Goal: Use online tool/utility: Use online tool/utility

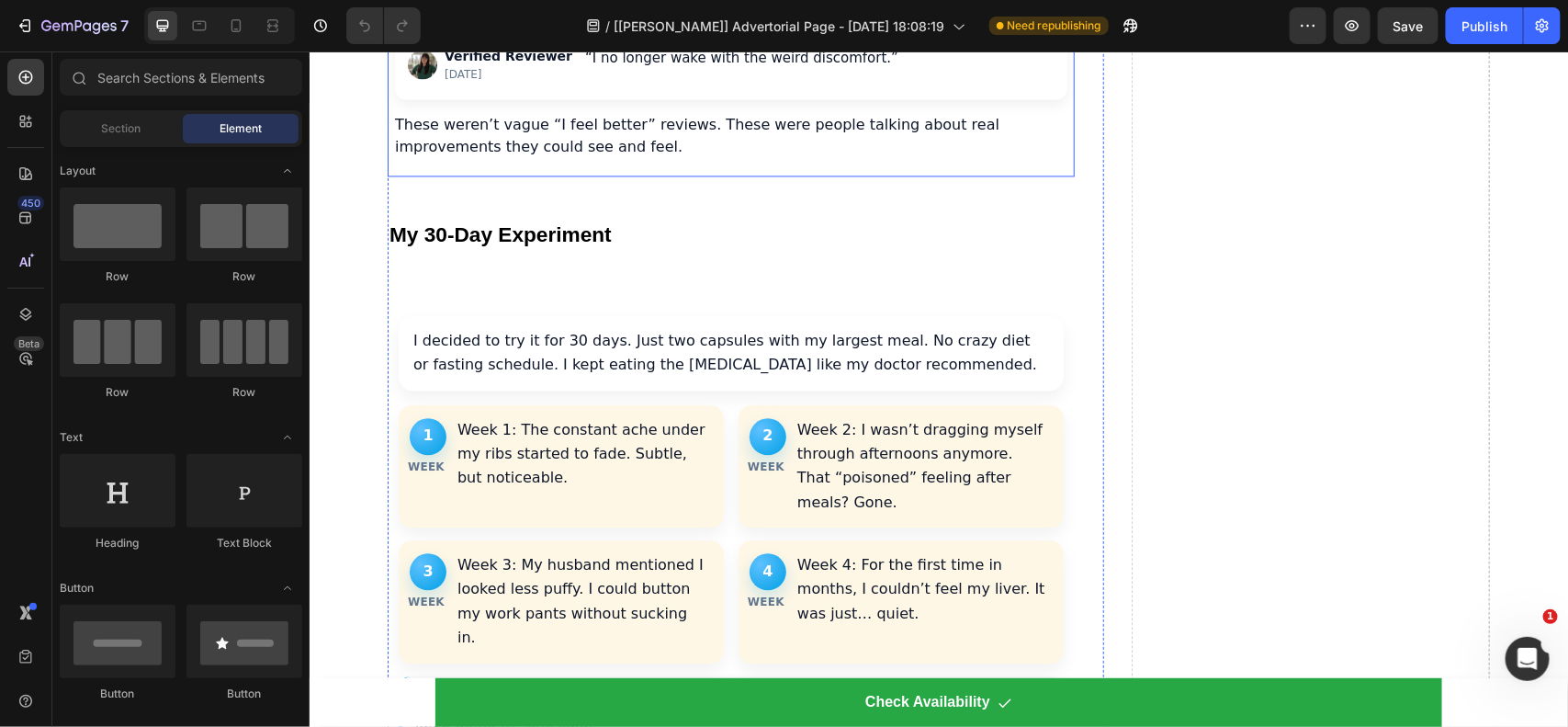
scroll to position [4478, 0]
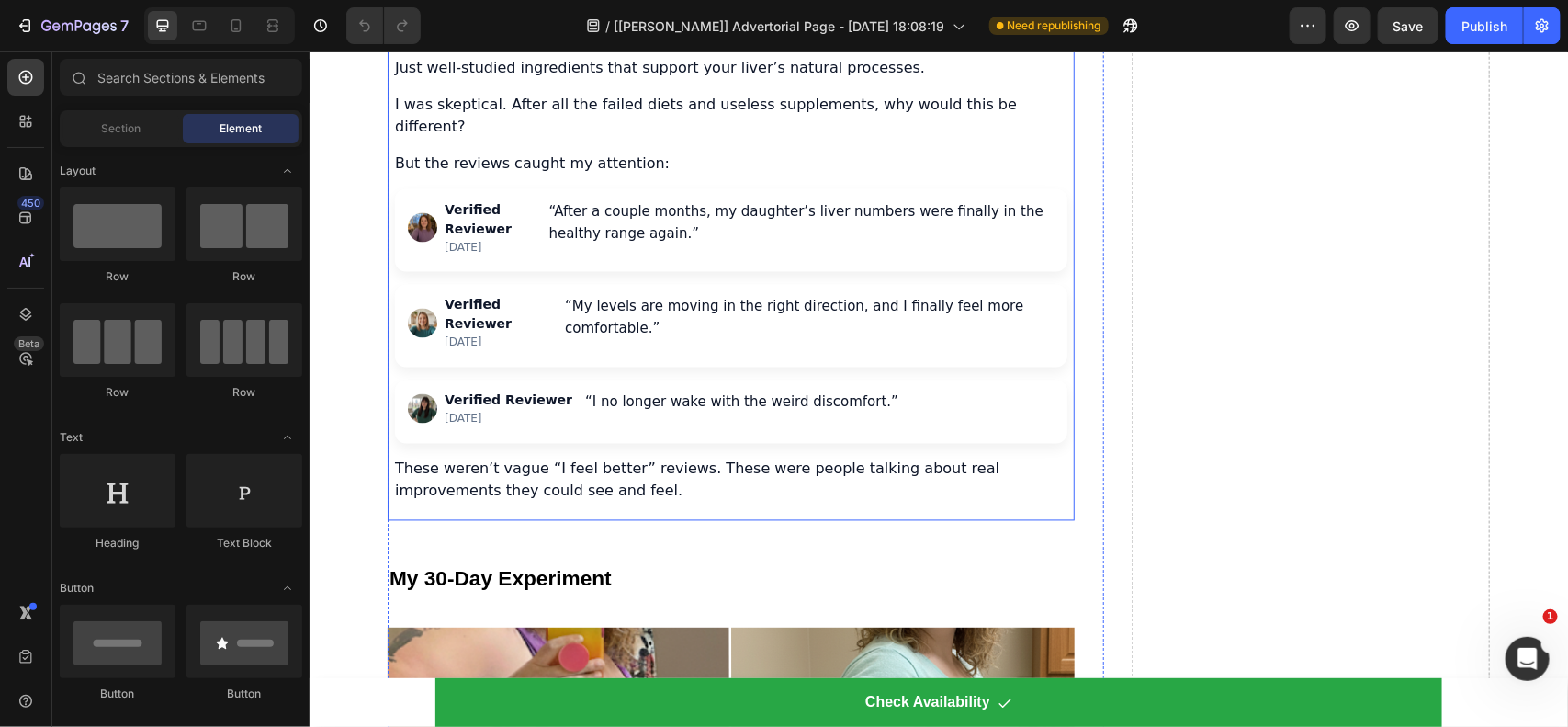
click at [508, 171] on div "Three months into my research, I discovered a formulation that combined all the…" at bounding box center [730, 170] width 688 height 699
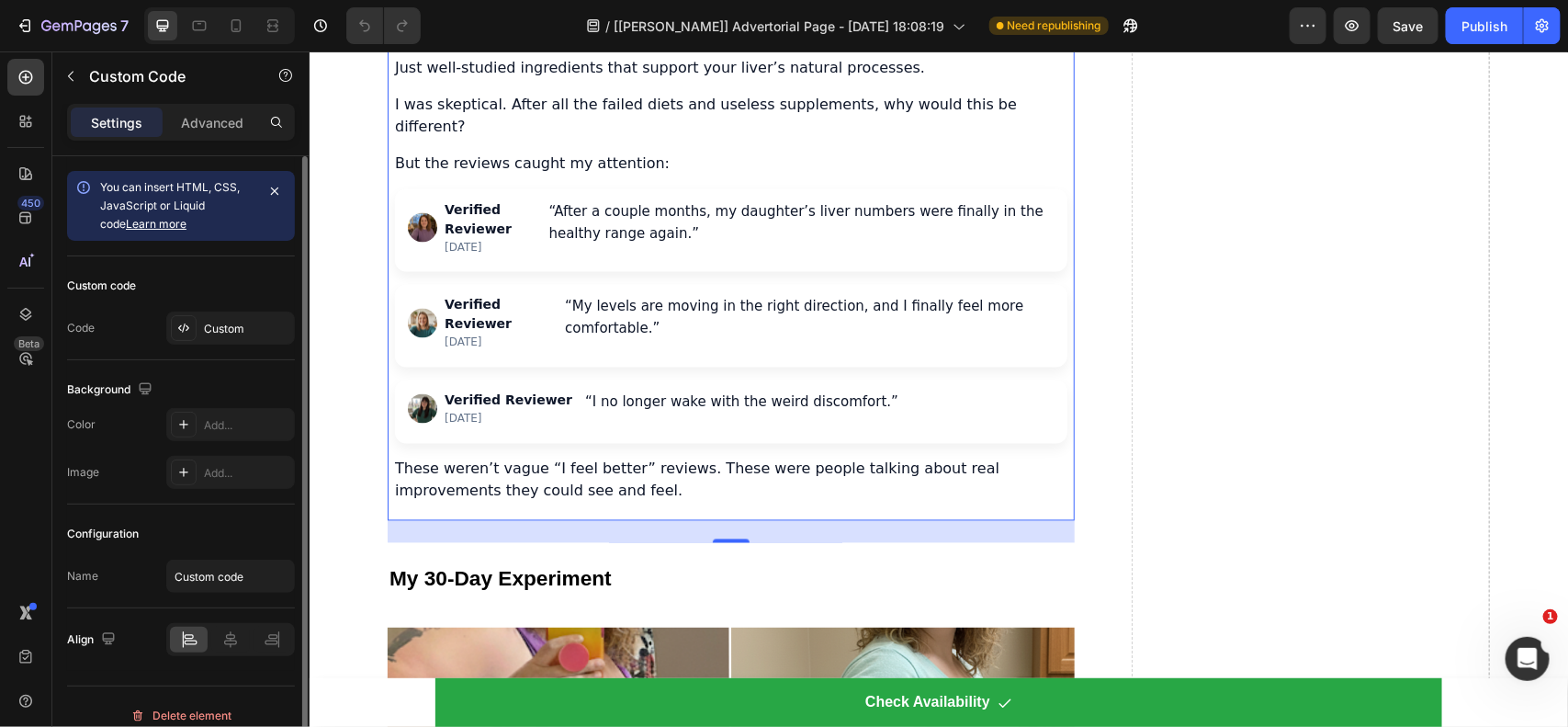
scroll to position [18, 0]
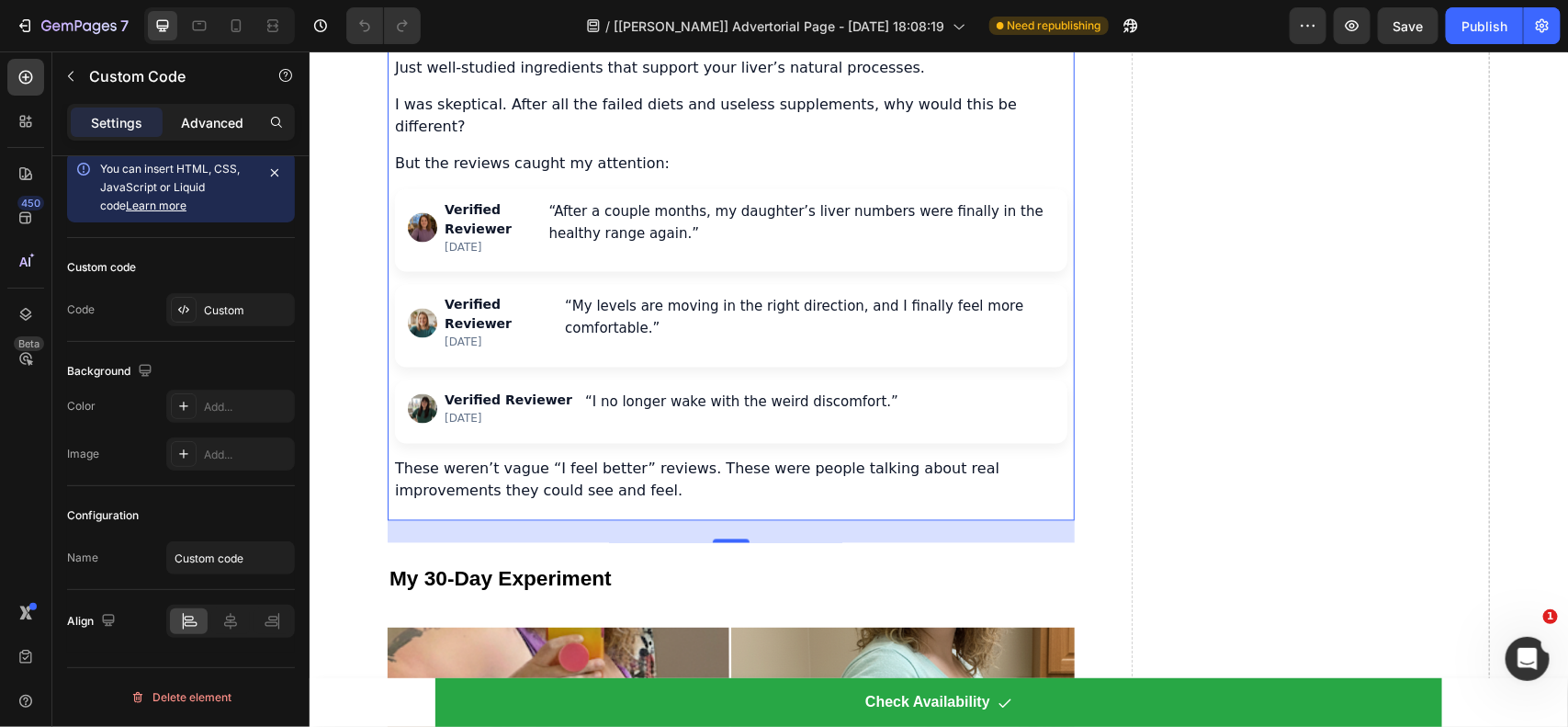
click at [200, 122] on p "Advanced" at bounding box center [212, 122] width 63 height 19
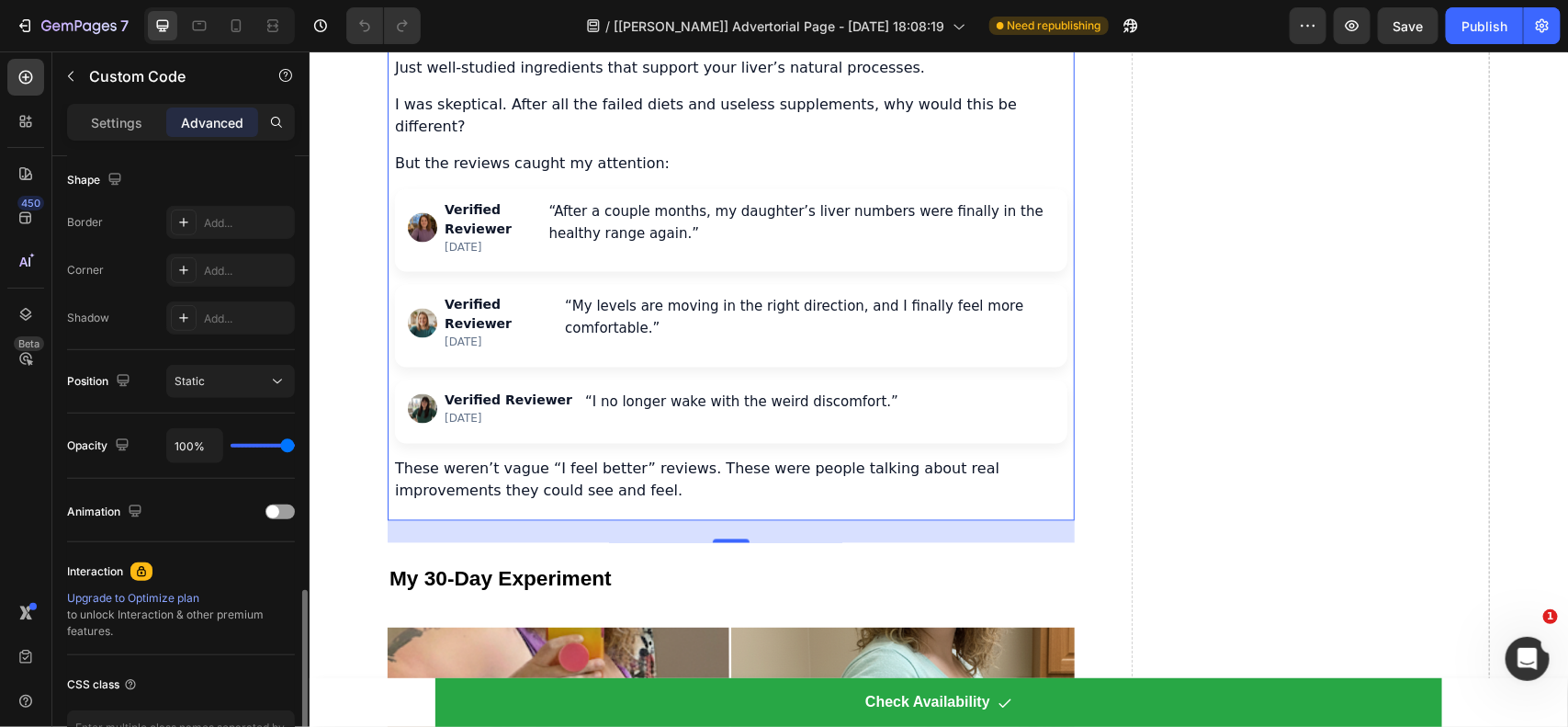
scroll to position [605, 0]
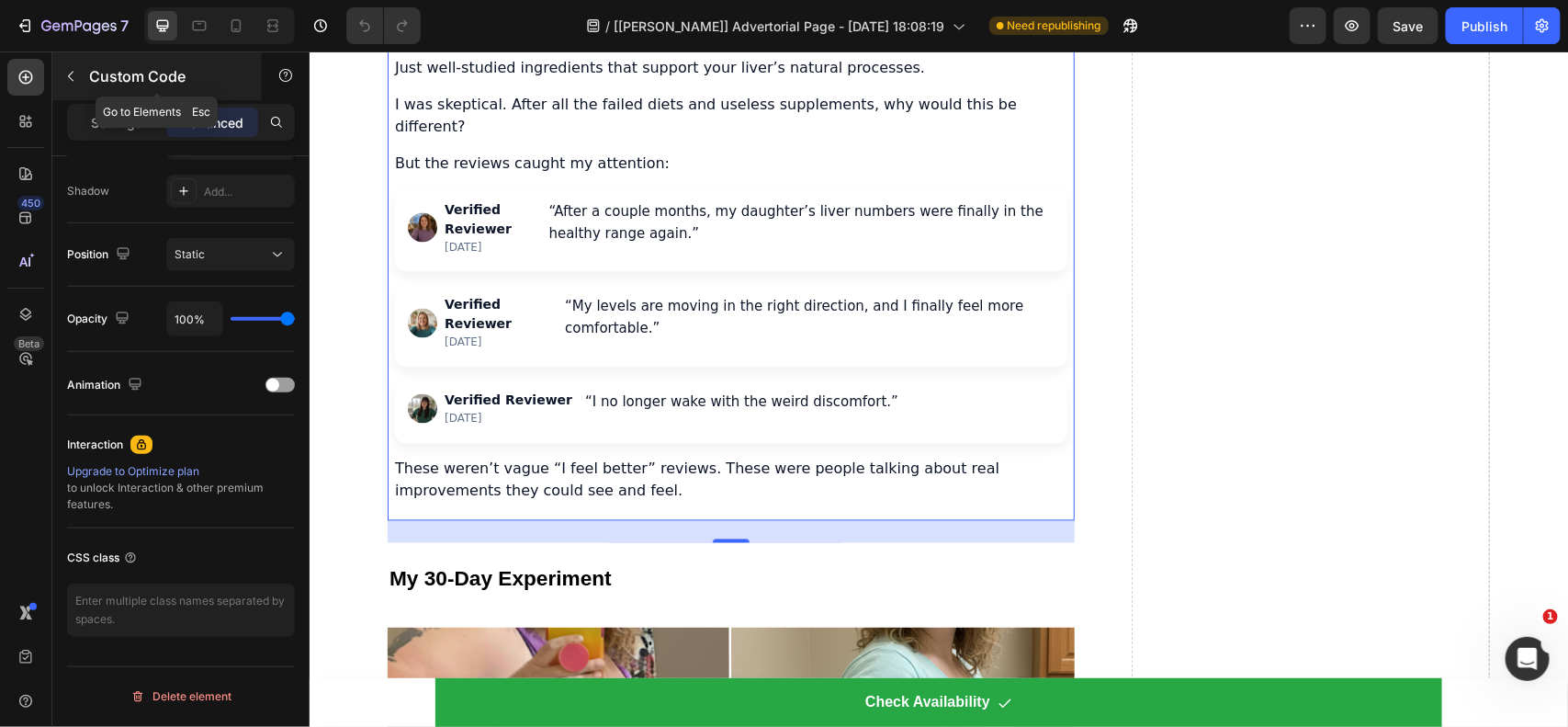
click at [75, 84] on button "button" at bounding box center [70, 76] width 29 height 29
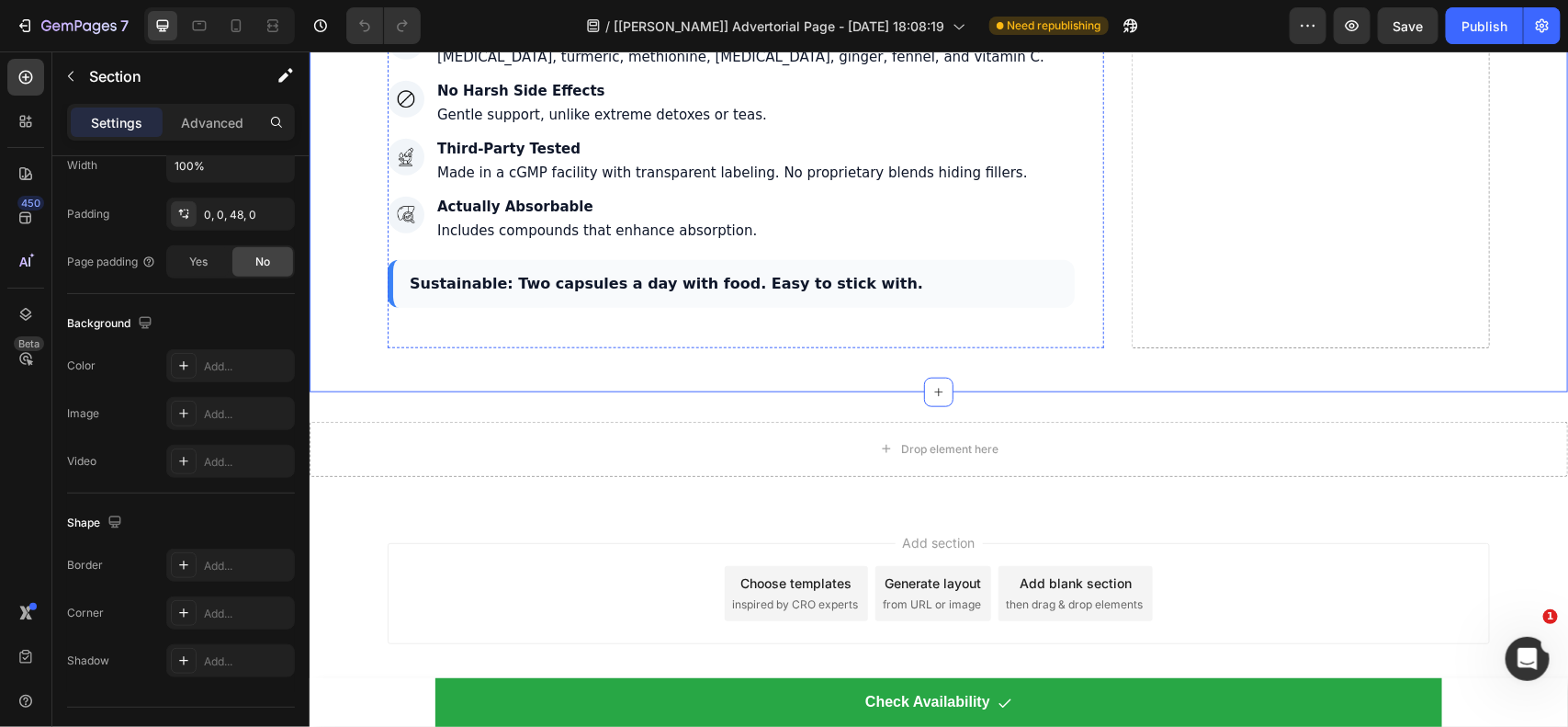
scroll to position [7644, 0]
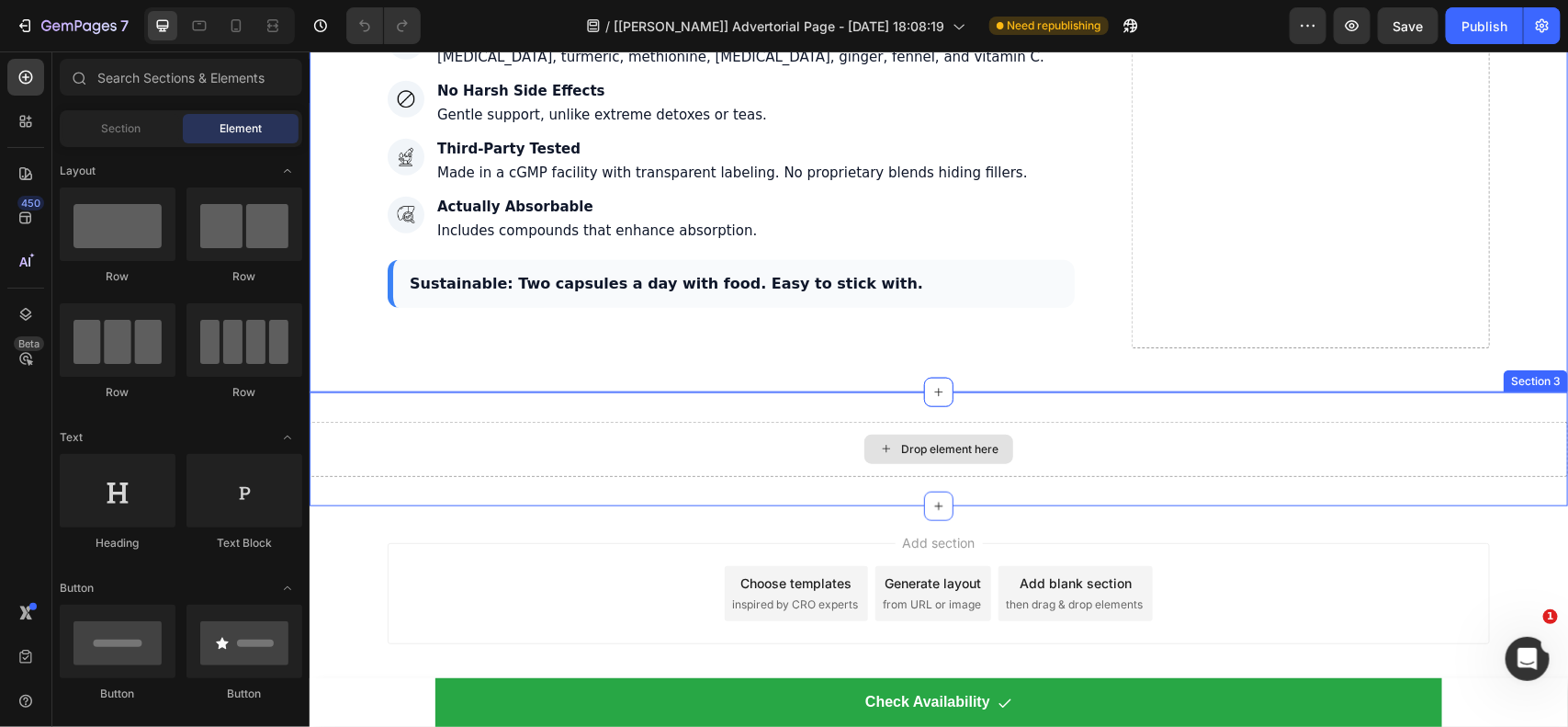
click at [929, 437] on div "Drop element here" at bounding box center [938, 448] width 149 height 29
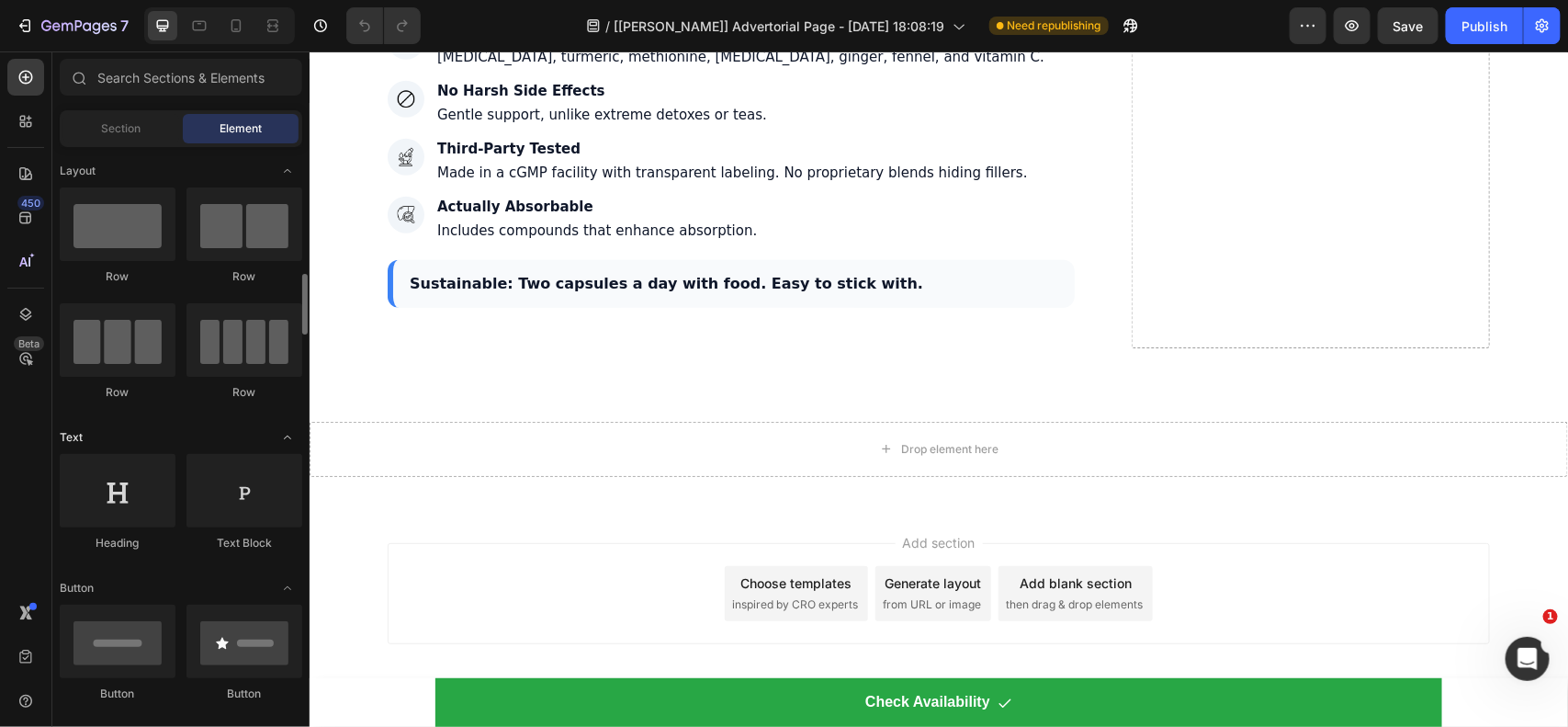
scroll to position [344, 0]
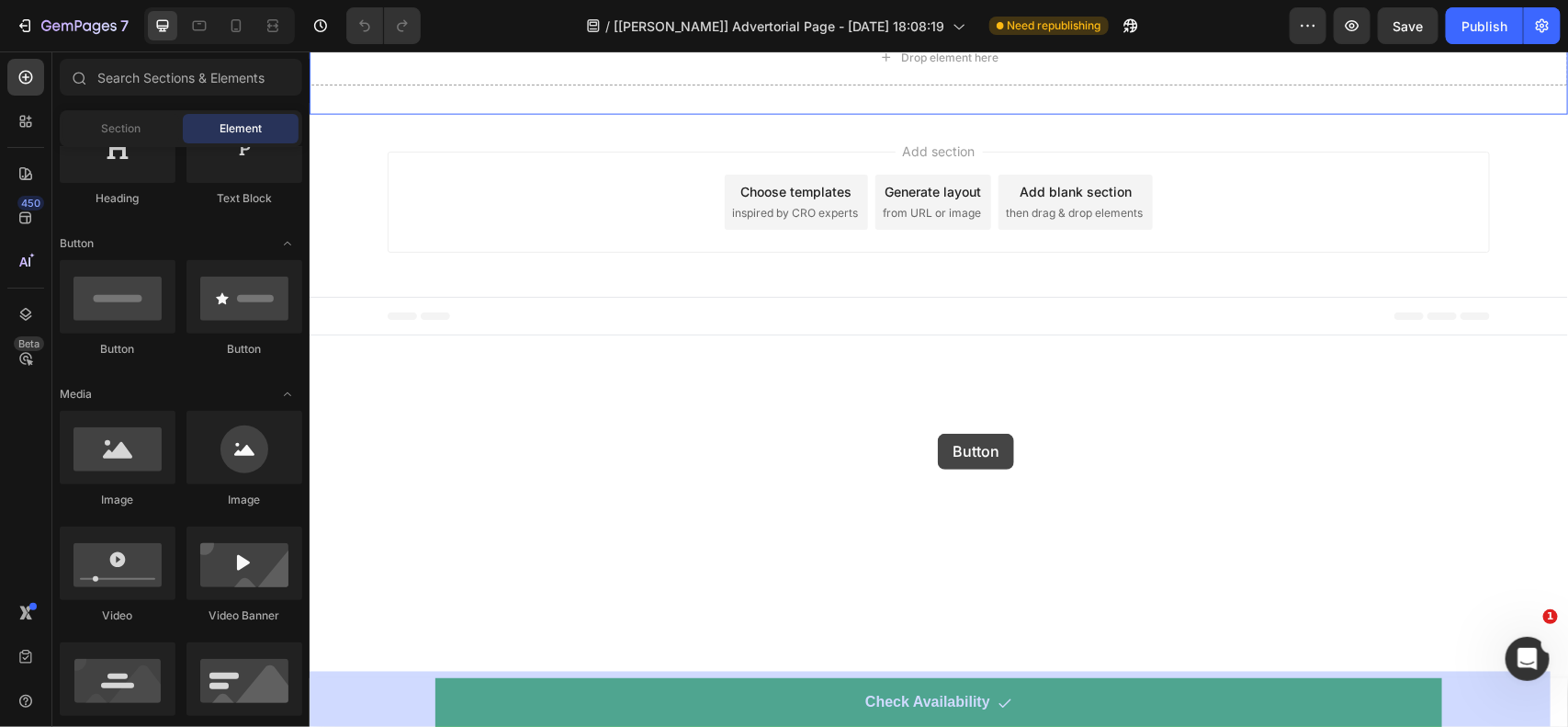
drag, startPoint x: 417, startPoint y: 349, endPoint x: 937, endPoint y: 433, distance: 526.7
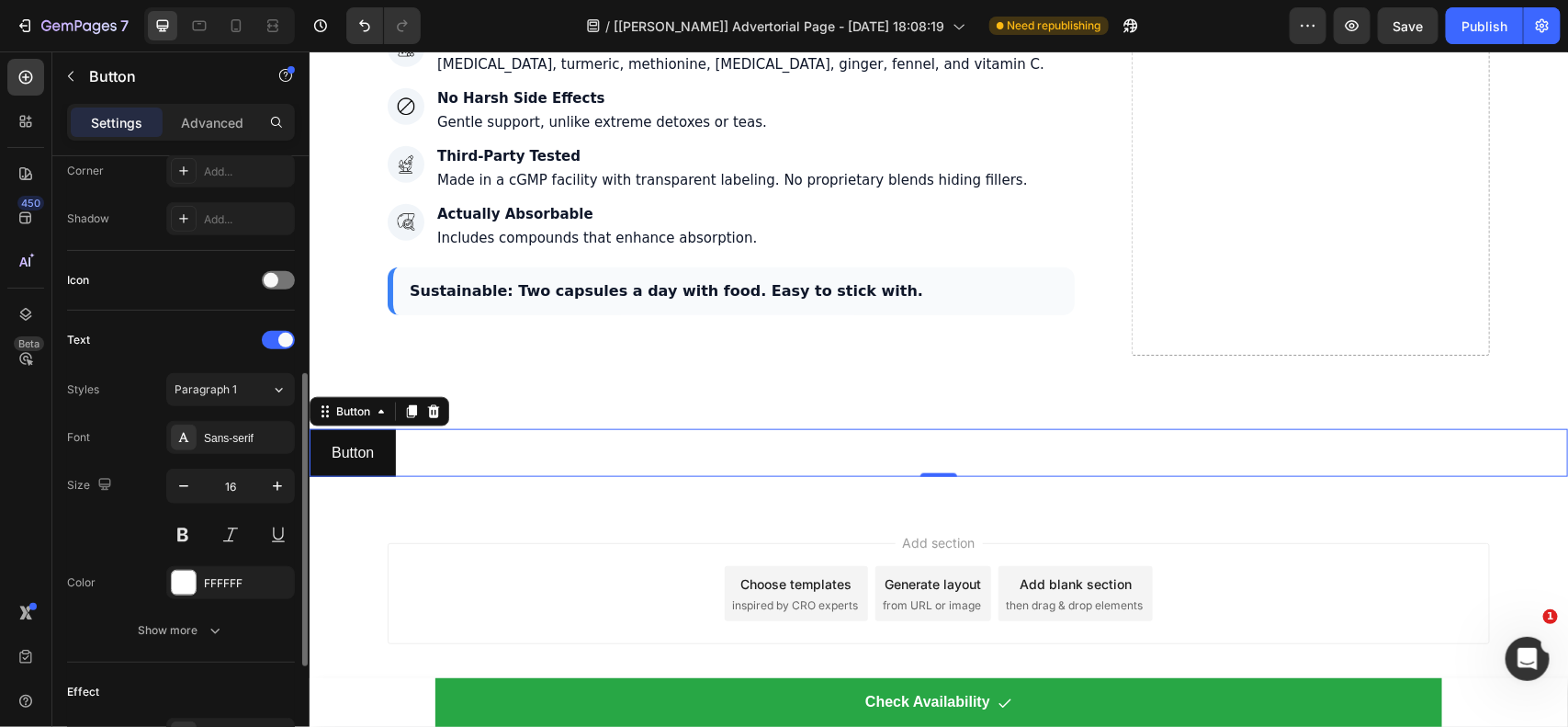
scroll to position [698, 0]
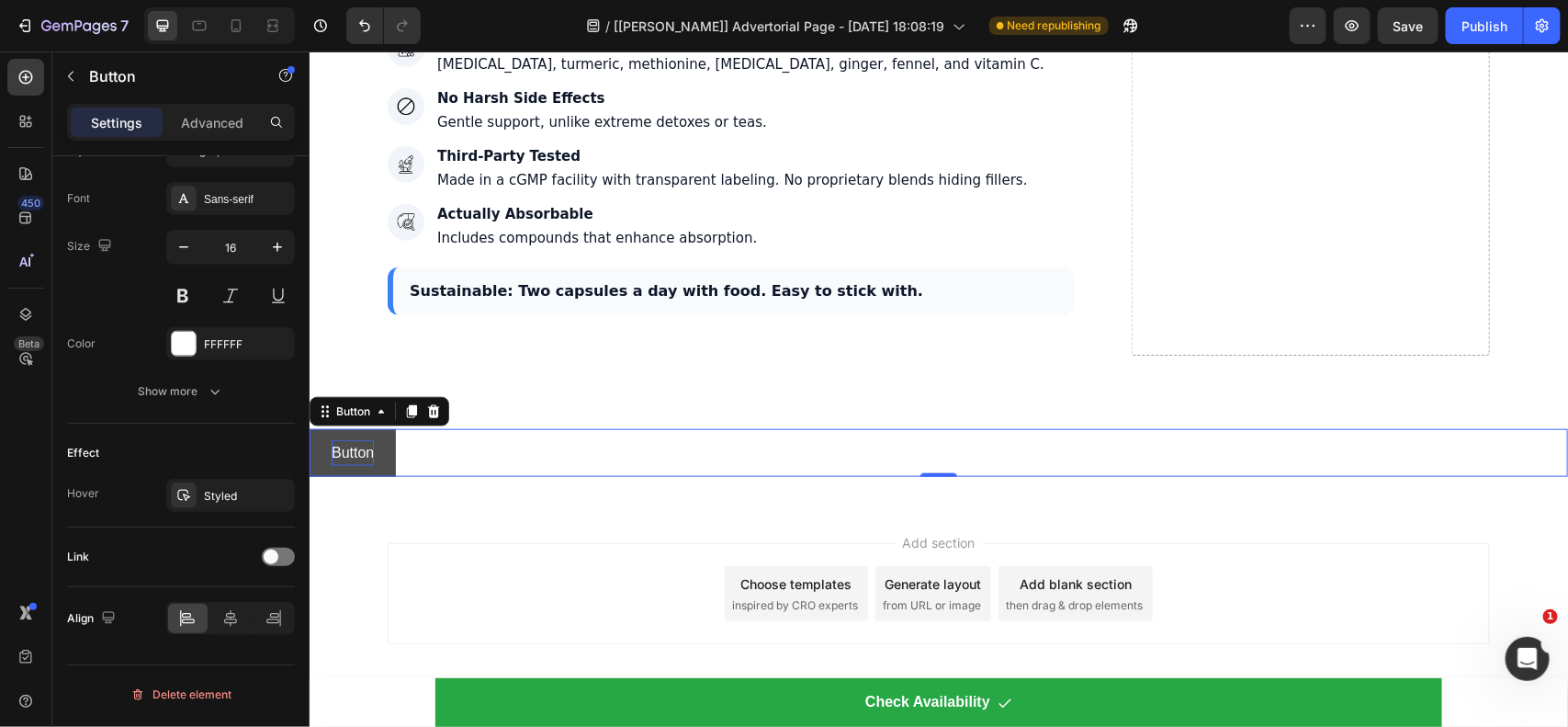
click at [369, 440] on p "Button" at bounding box center [352, 452] width 42 height 27
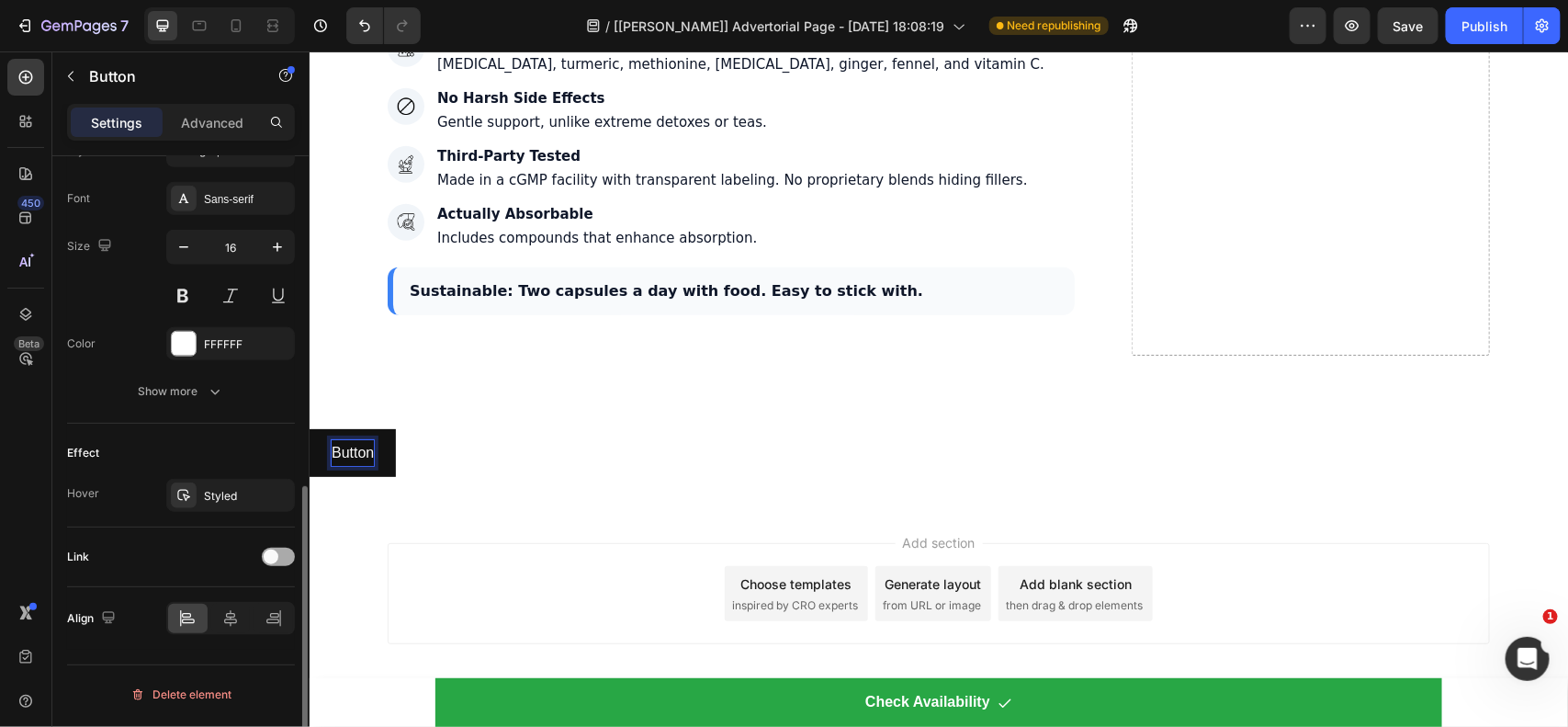
click at [272, 561] on span at bounding box center [270, 556] width 14 height 14
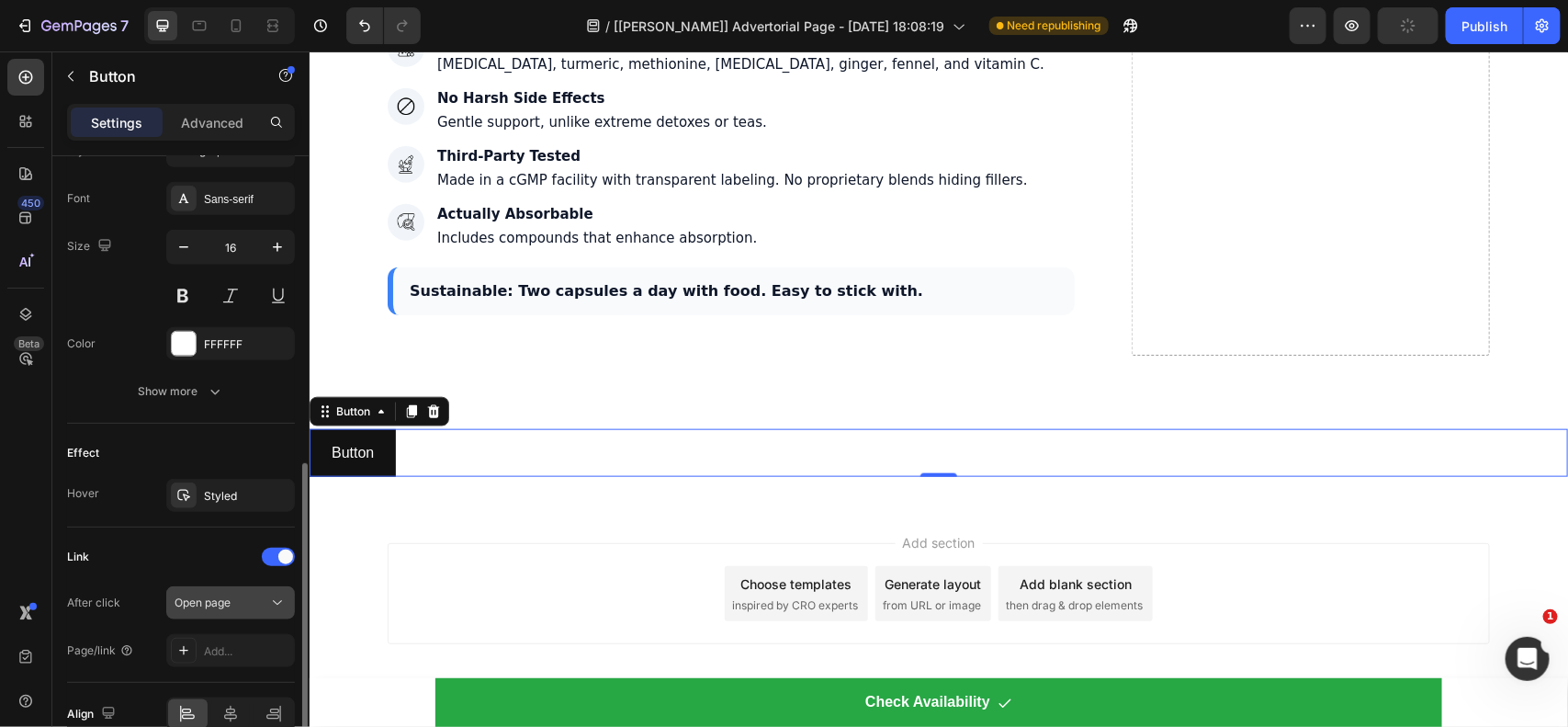
click at [217, 609] on span "Open page" at bounding box center [203, 602] width 56 height 13
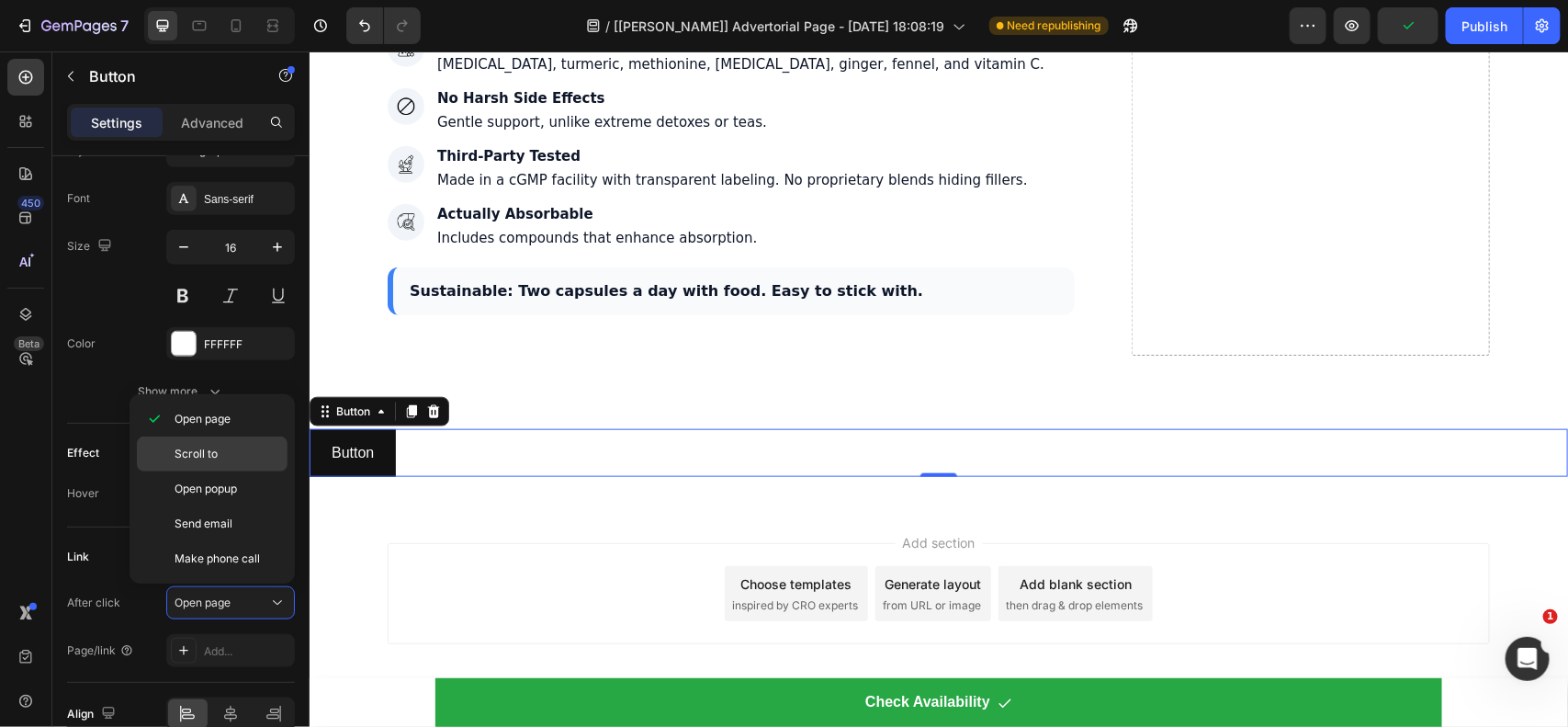
click at [203, 442] on div "Scroll to" at bounding box center [212, 454] width 150 height 35
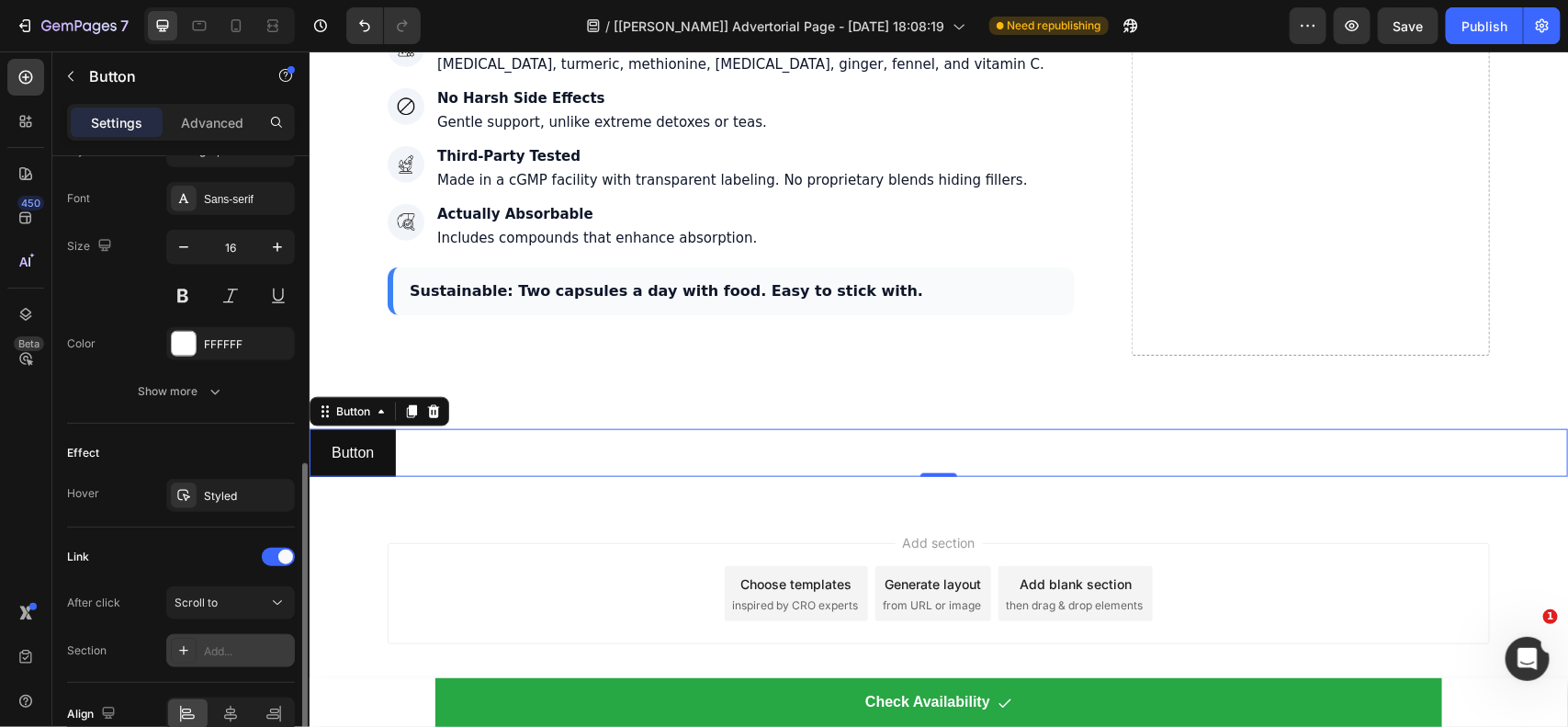
click at [204, 650] on div "Add..." at bounding box center [247, 651] width 87 height 16
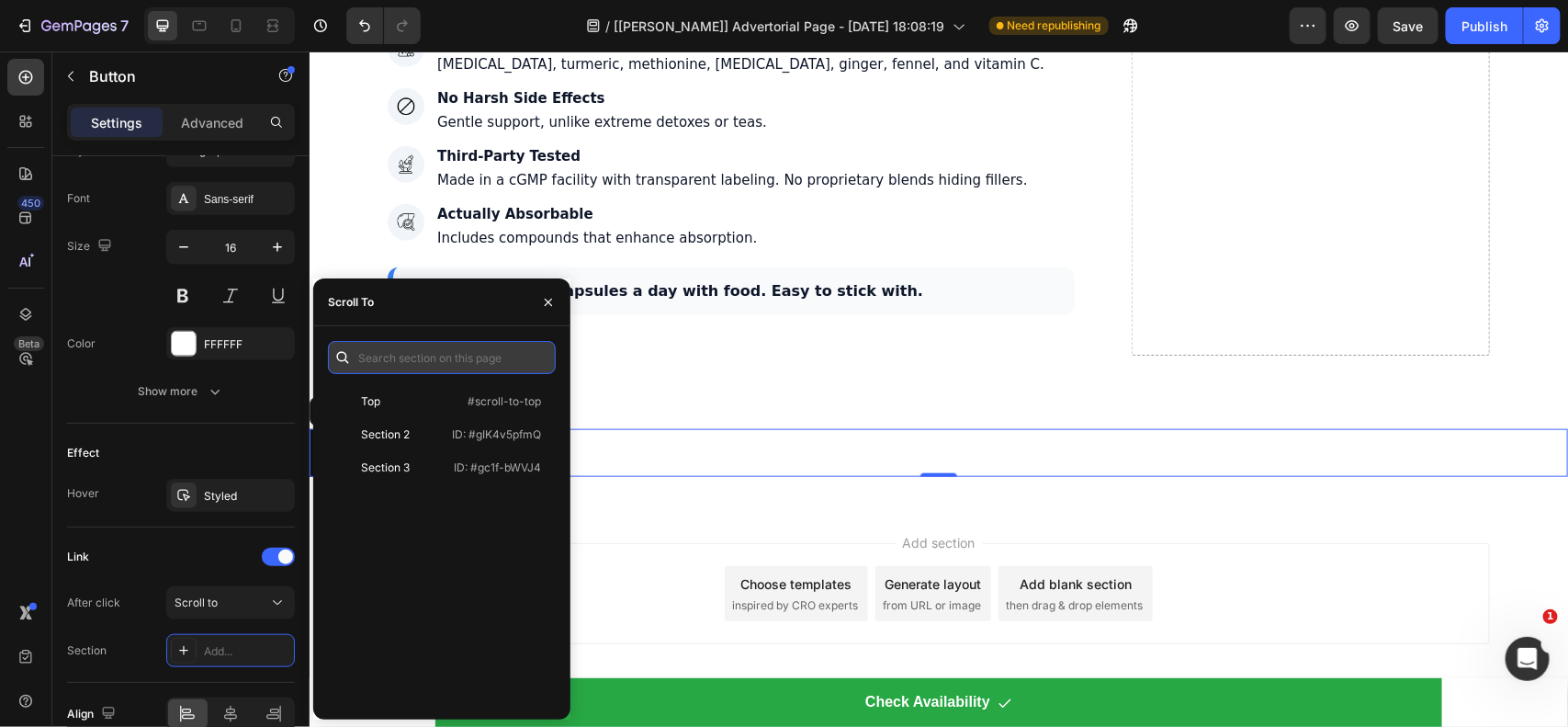
click at [392, 352] on input "text" at bounding box center [442, 357] width 228 height 33
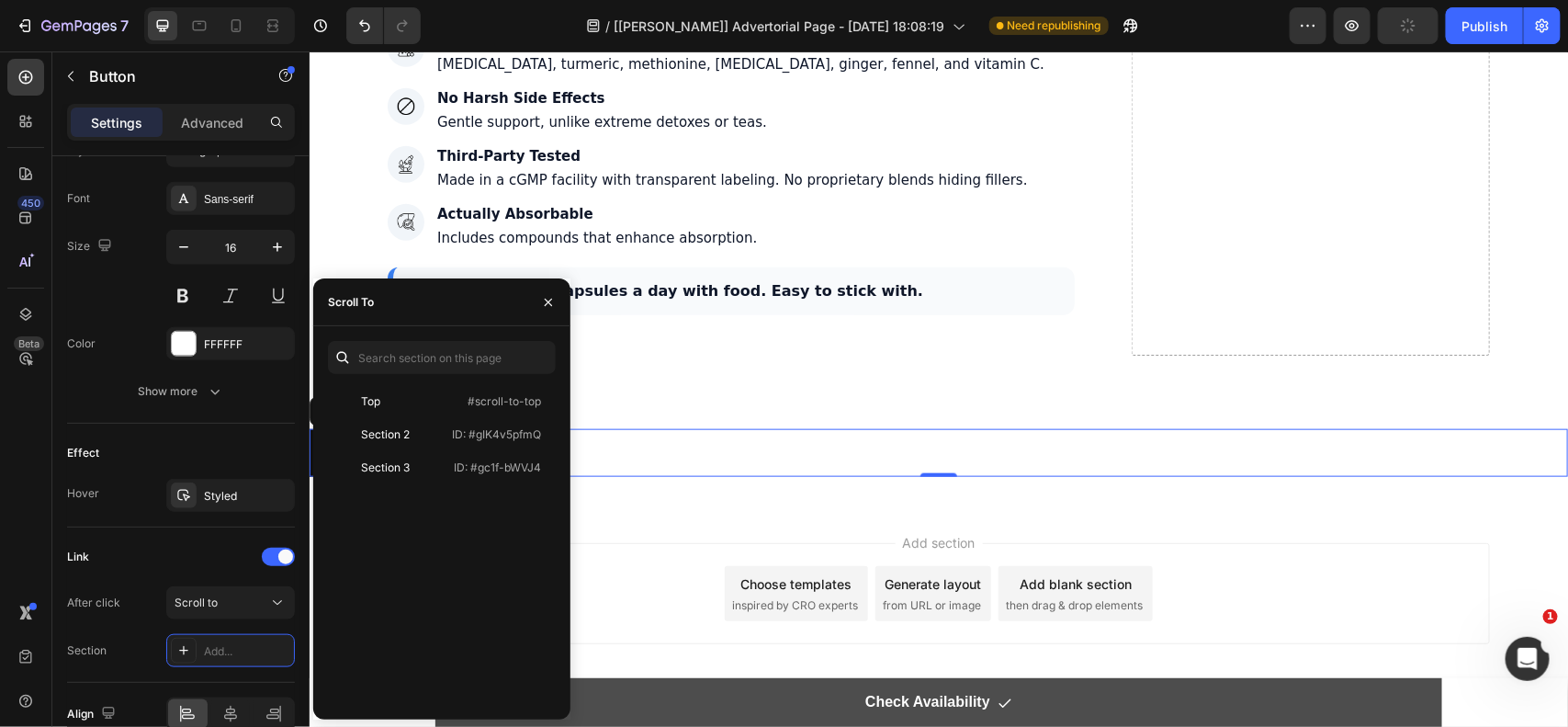
click at [686, 699] on link "Check Availability" at bounding box center [938, 701] width 1007 height 48
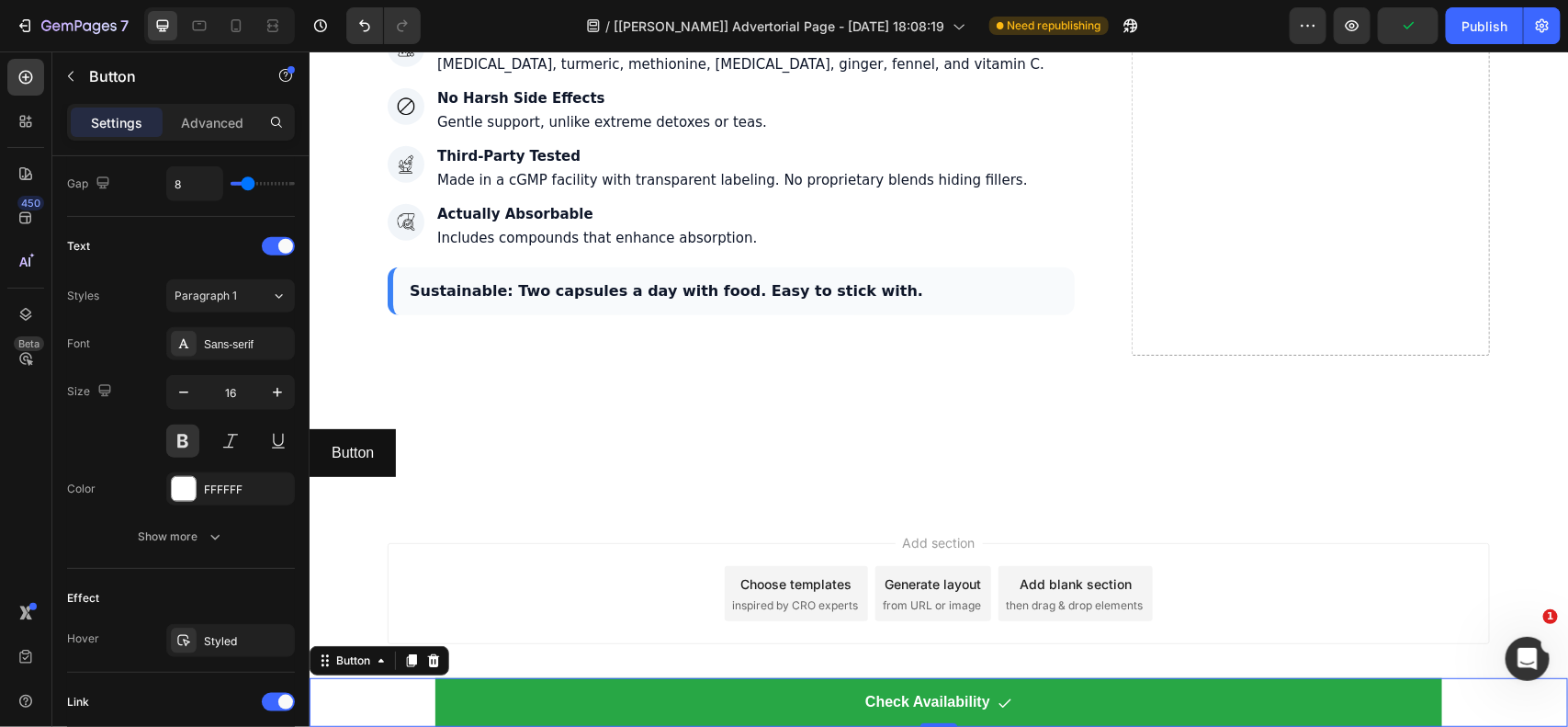
click at [386, 698] on div "Check Availability Button 0" at bounding box center [937, 701] width 1258 height 48
click at [347, 666] on div "Button" at bounding box center [352, 659] width 41 height 16
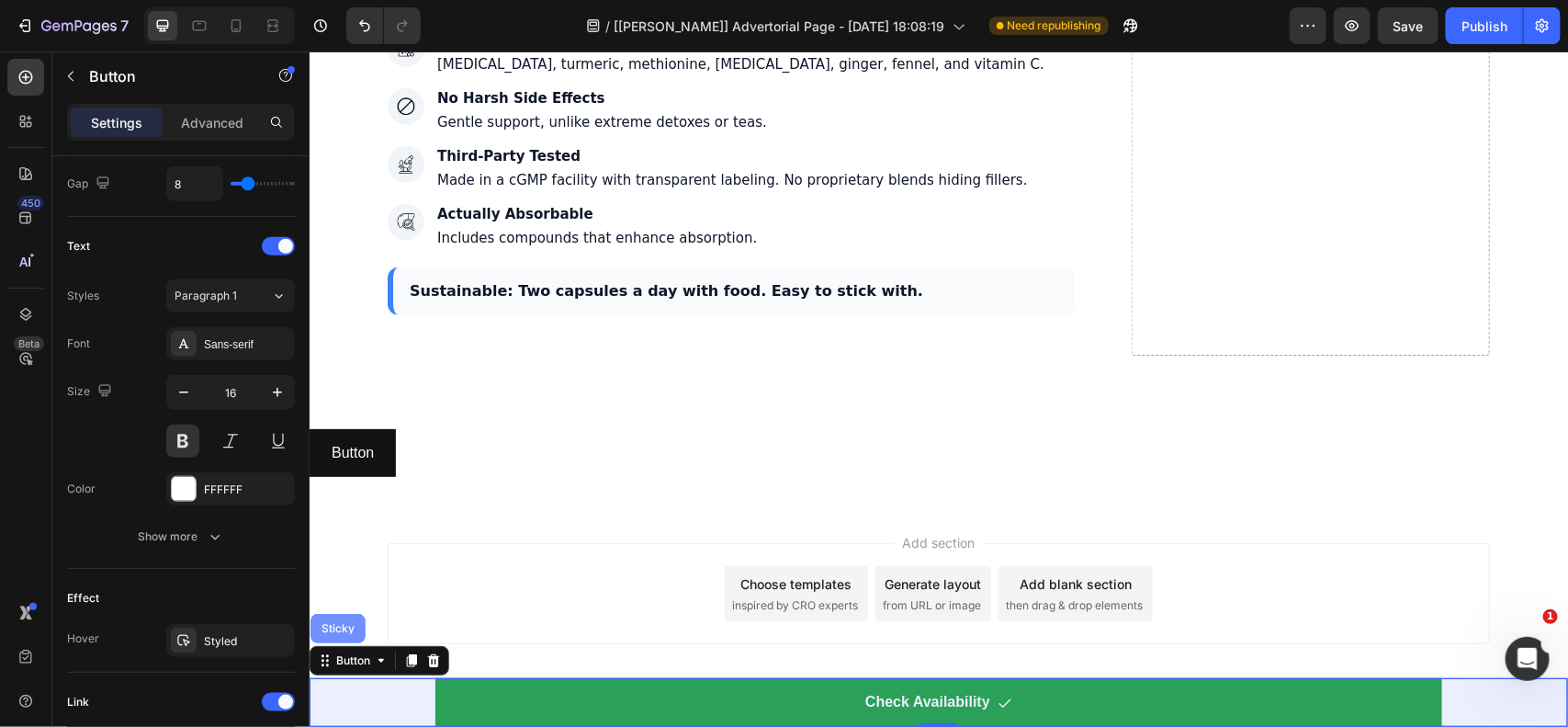
click at [337, 629] on div "Sticky" at bounding box center [338, 627] width 41 height 11
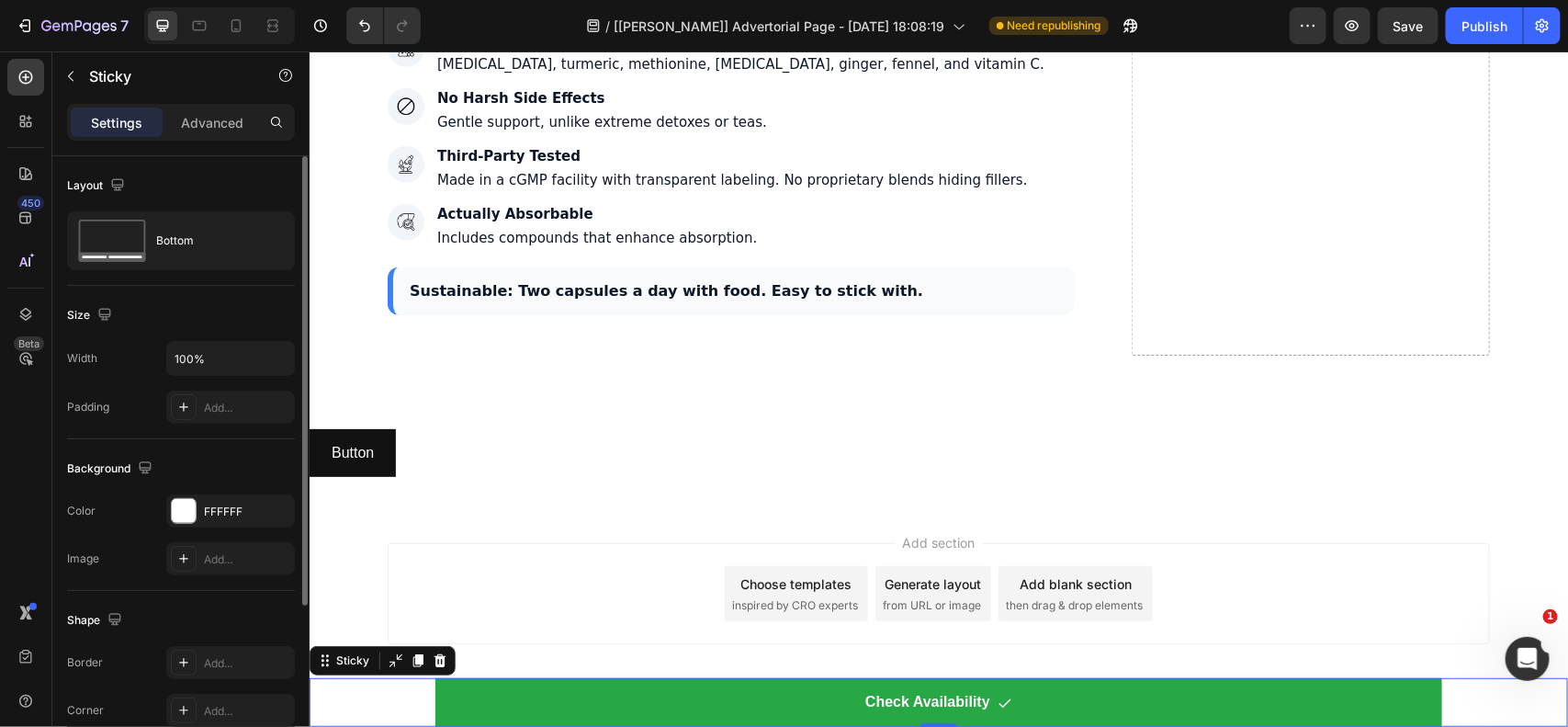
scroll to position [241, 0]
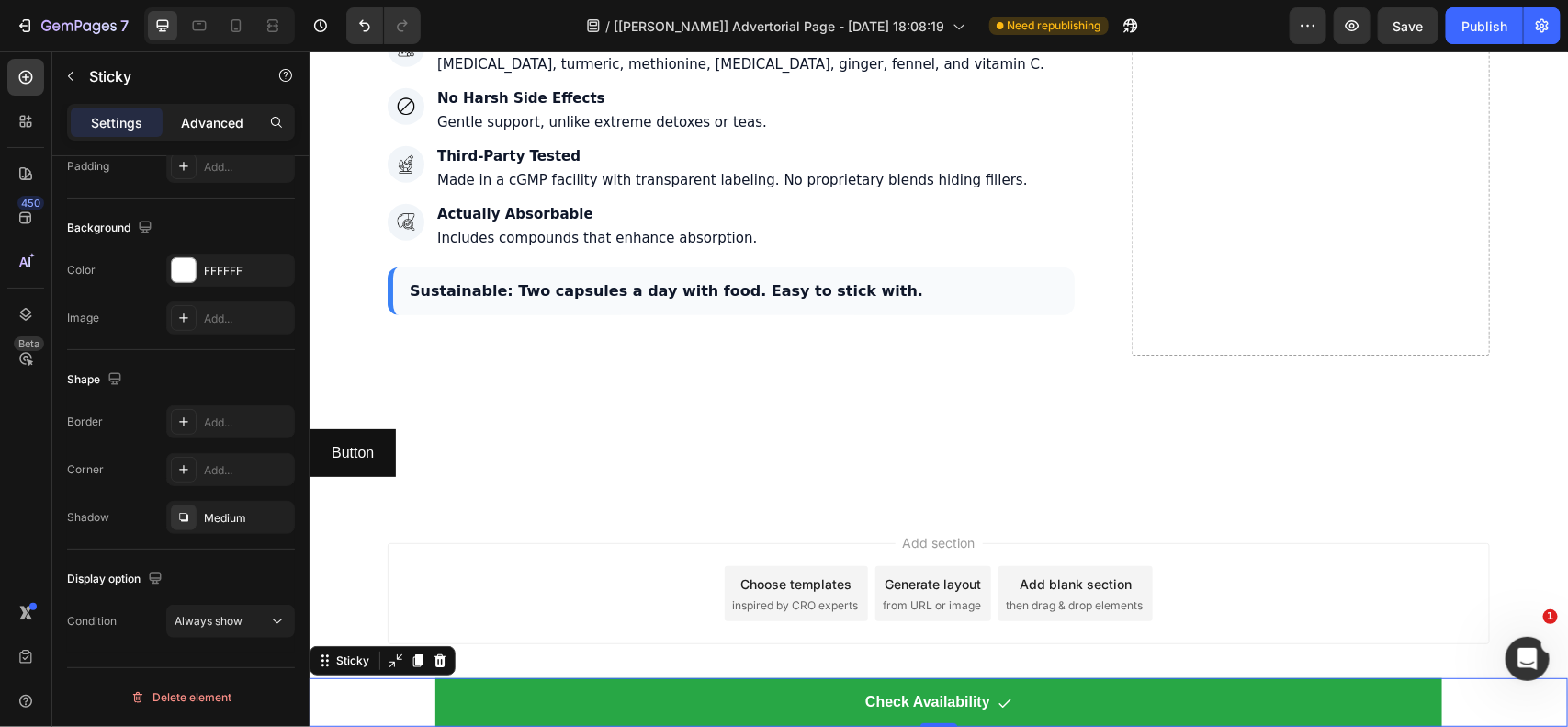
click at [219, 122] on p "Advanced" at bounding box center [212, 122] width 63 height 19
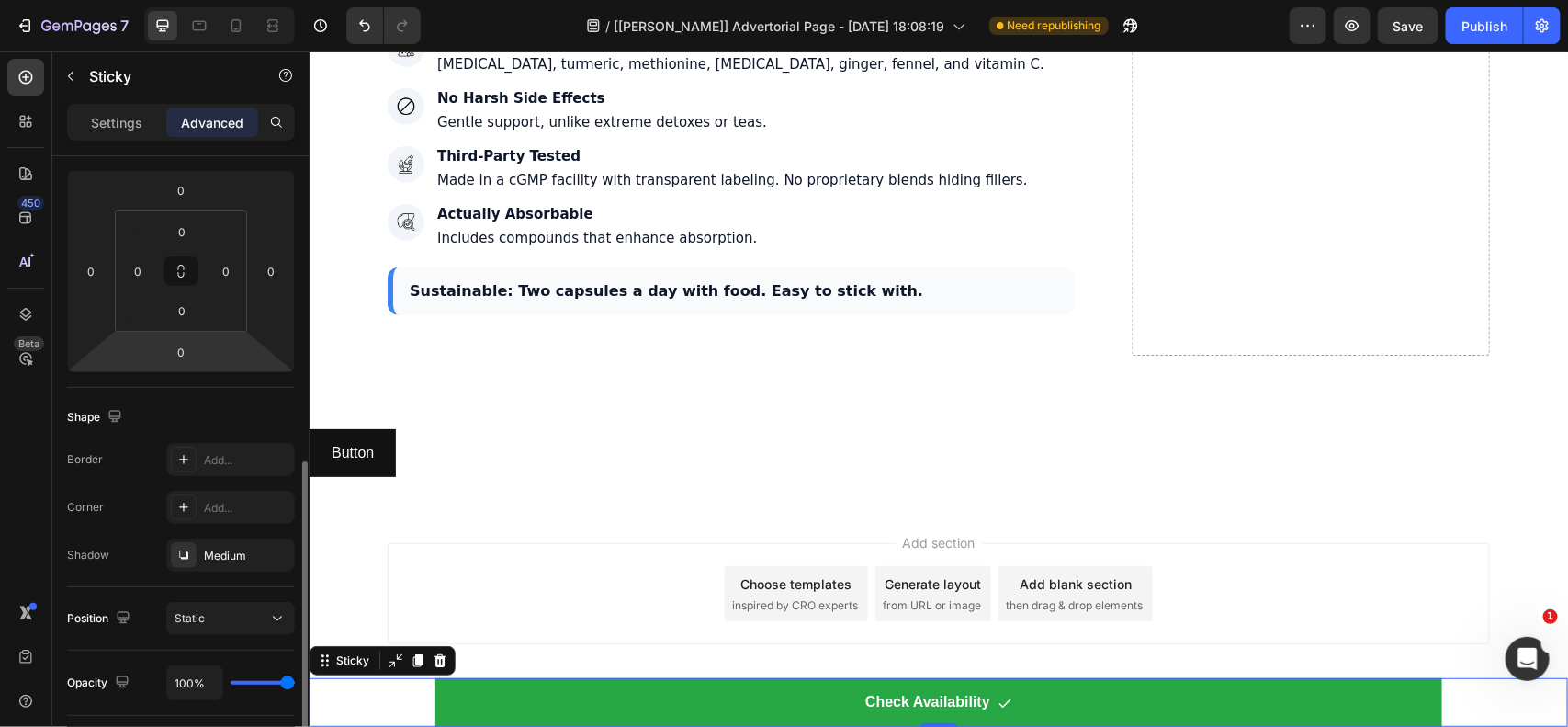
scroll to position [540, 0]
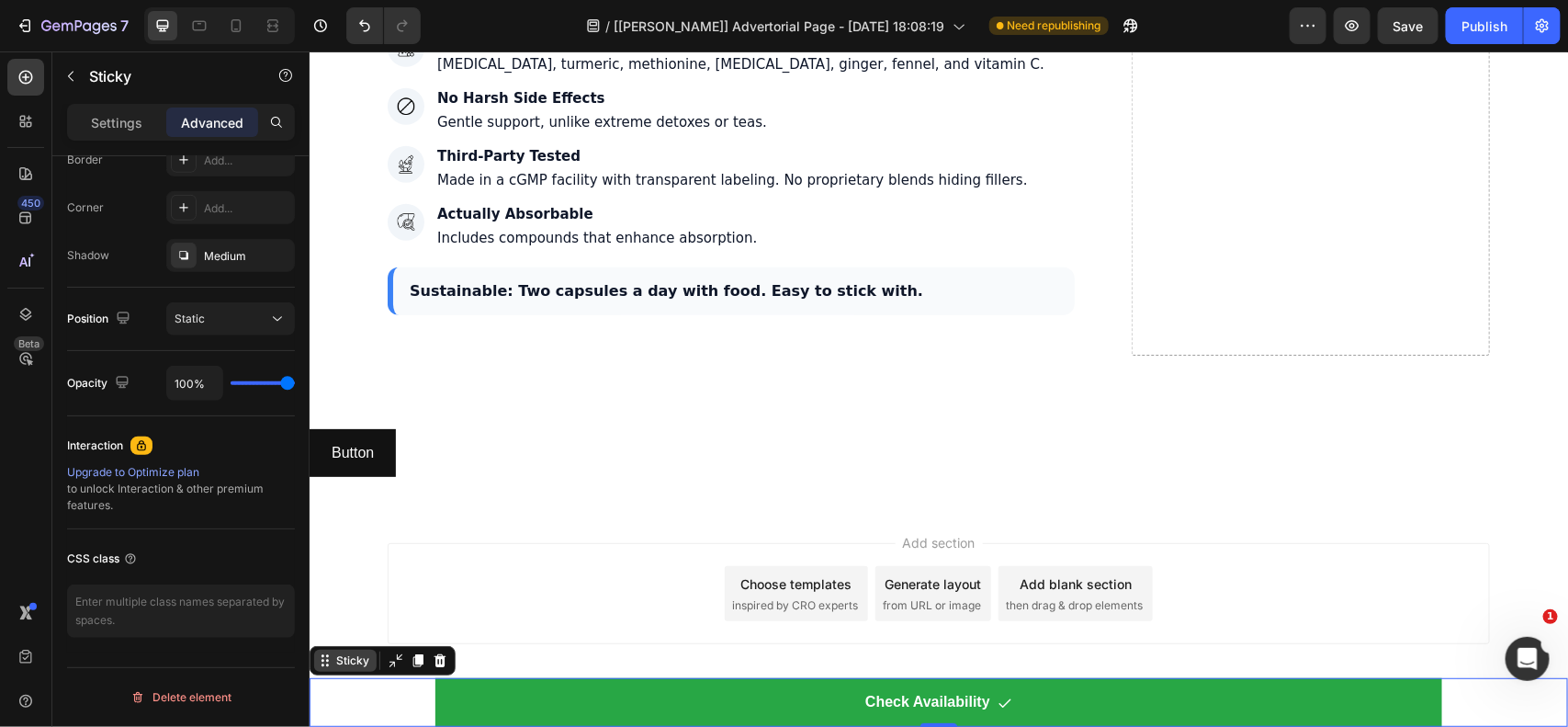
click at [339, 667] on div "Sticky" at bounding box center [352, 659] width 41 height 16
click at [340, 662] on div "Sticky" at bounding box center [352, 659] width 41 height 16
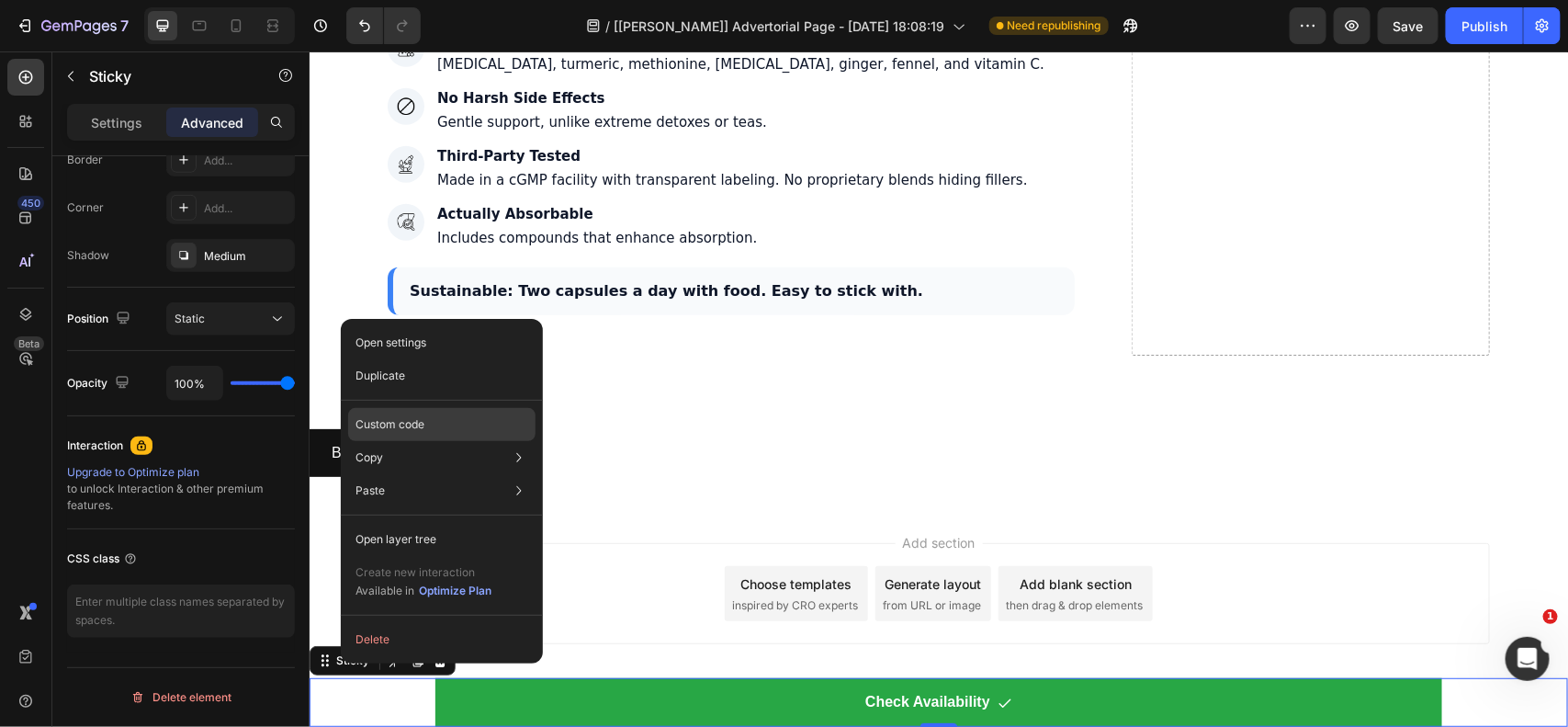
click at [396, 422] on p "Custom code" at bounding box center [390, 424] width 68 height 16
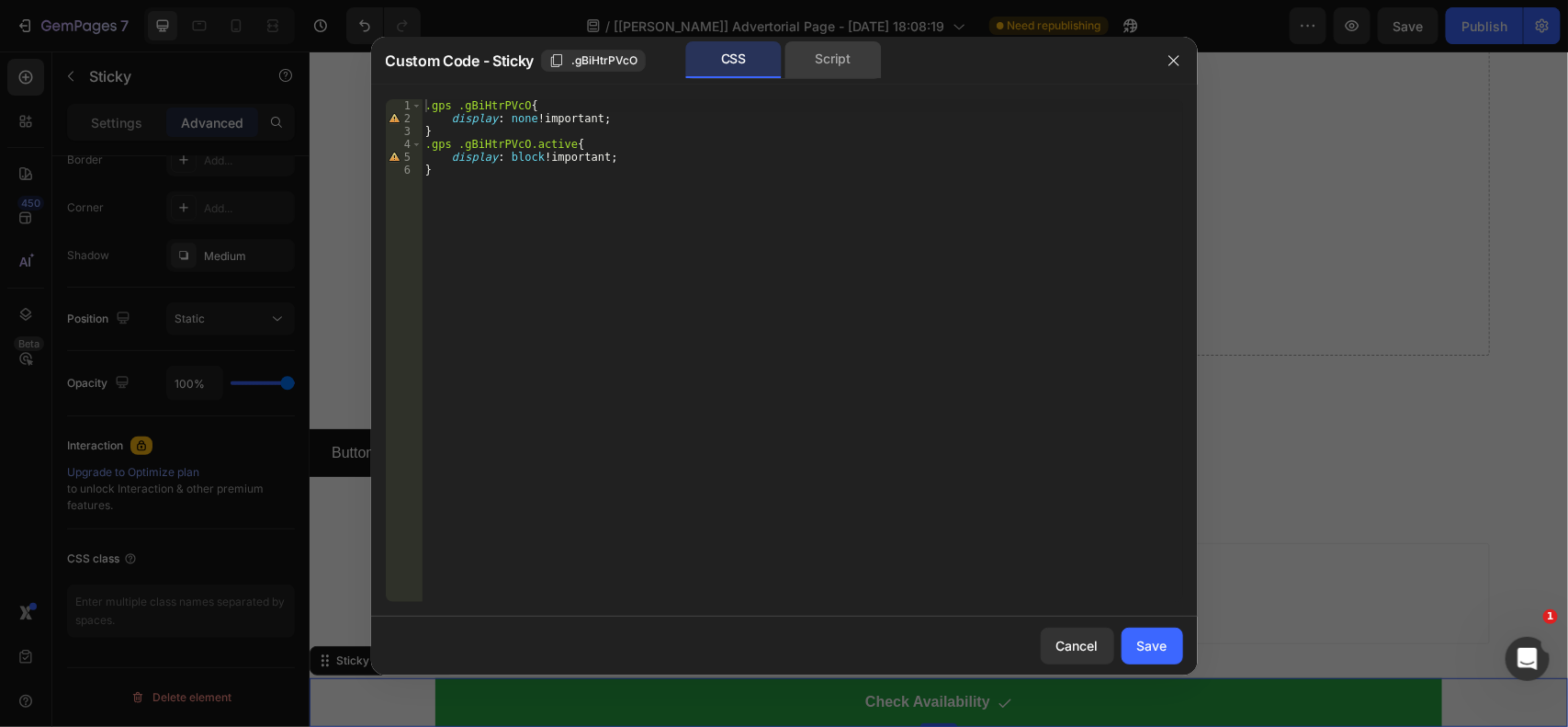
click at [825, 60] on div "Script" at bounding box center [834, 60] width 96 height 37
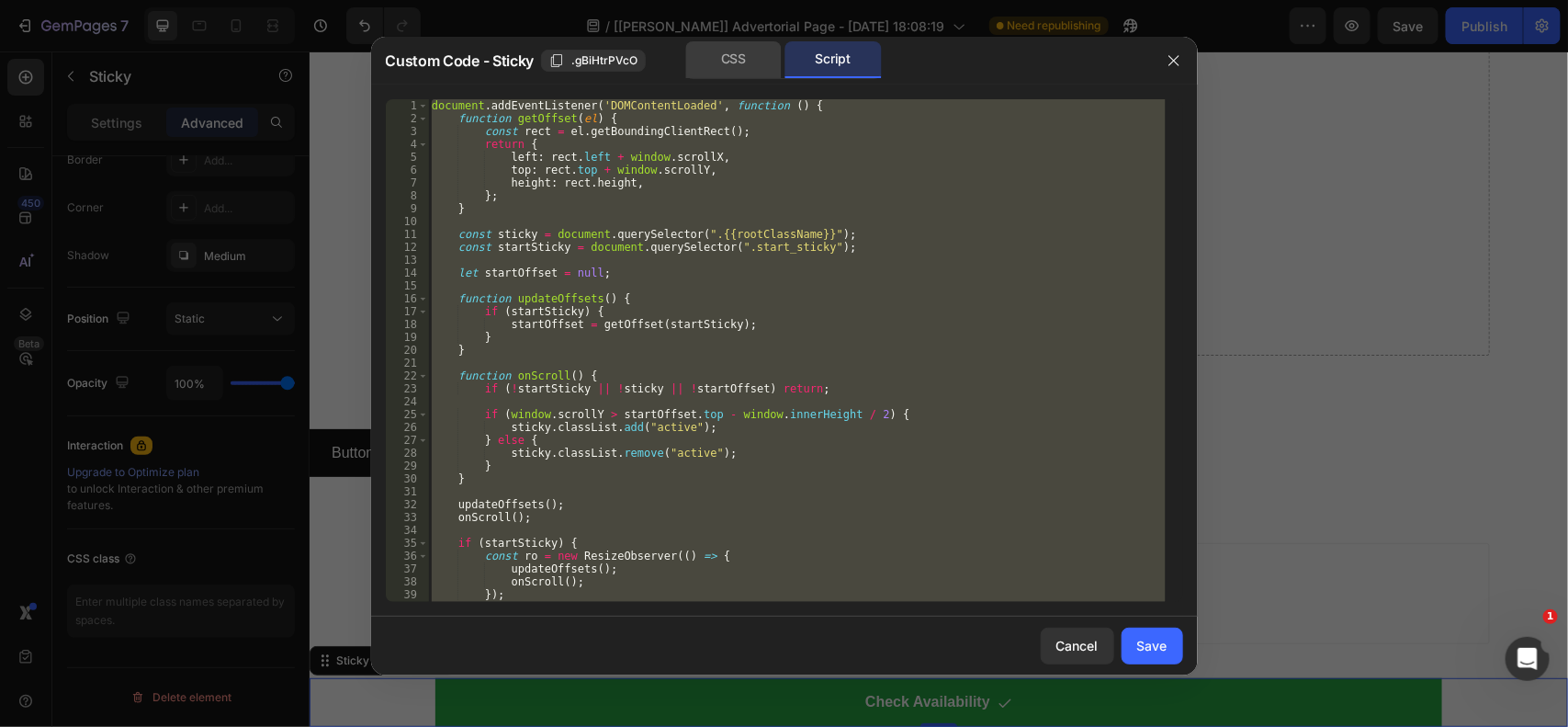
click at [743, 57] on div "CSS" at bounding box center [734, 60] width 96 height 37
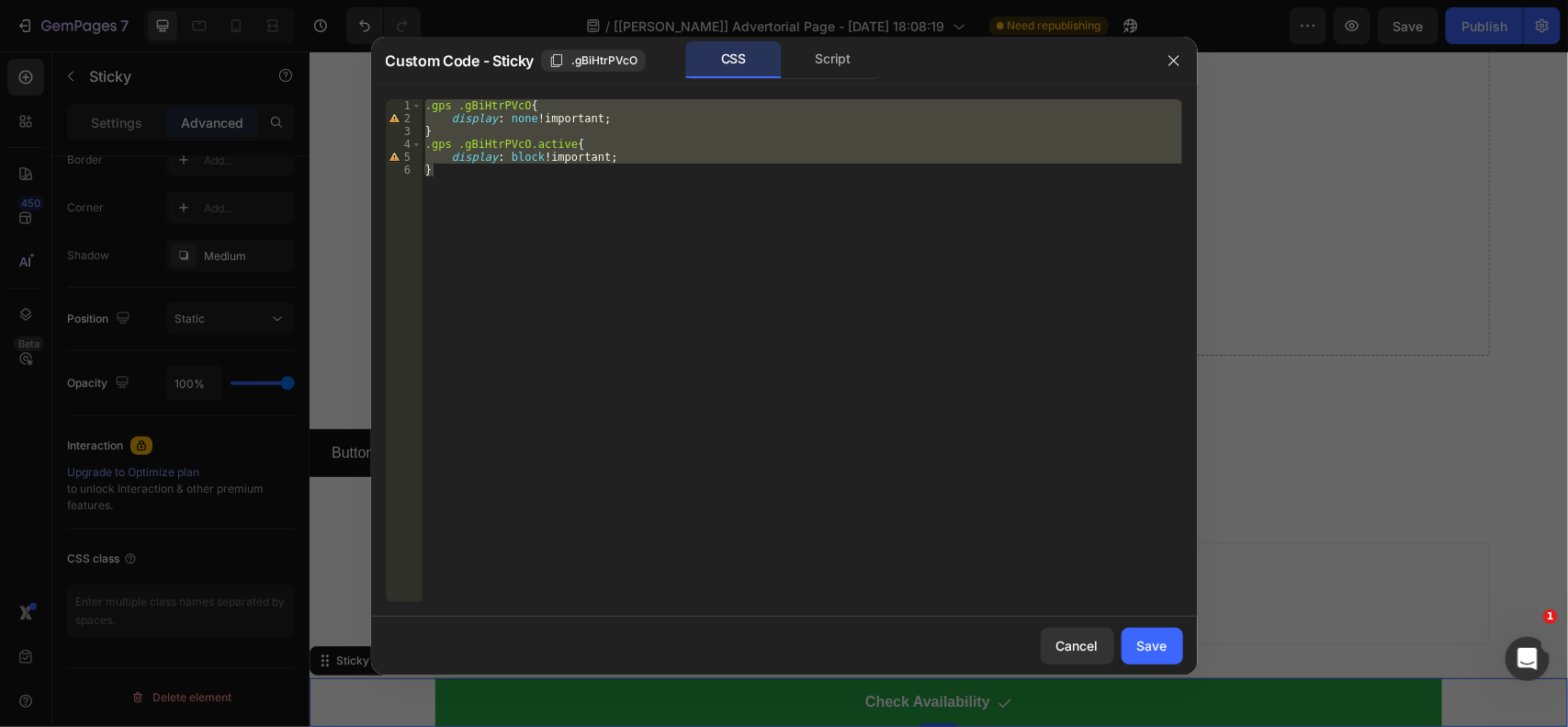
click at [1278, 315] on div at bounding box center [784, 364] width 1568 height 727
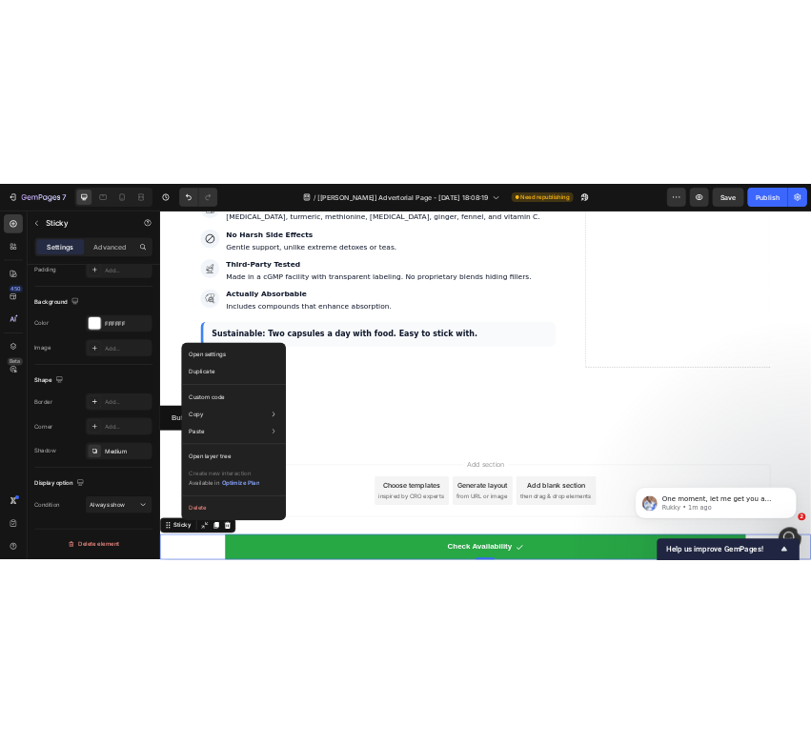
scroll to position [0, 0]
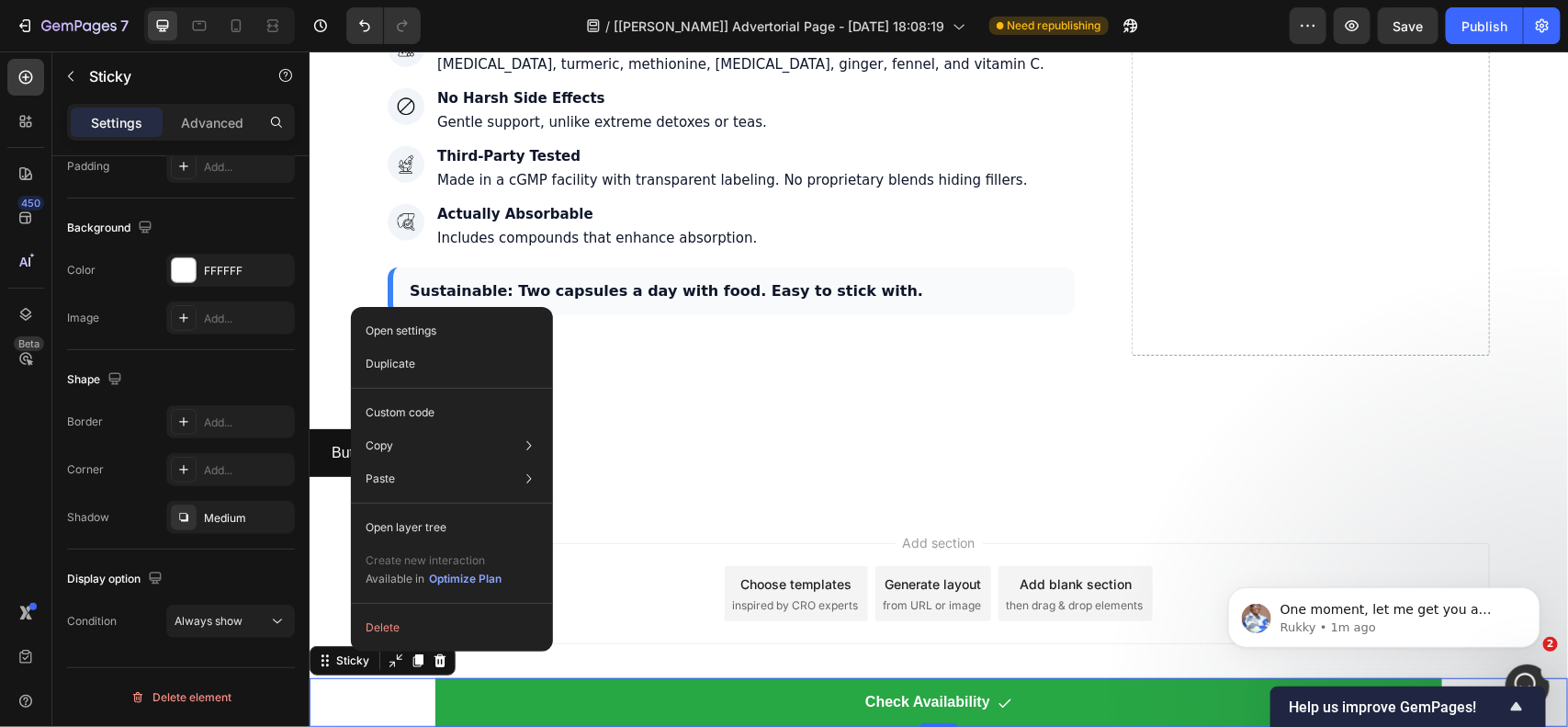
click at [580, 658] on div "Add section Choose templates inspired by CRO experts Generate layout from URL o…" at bounding box center [937, 596] width 1258 height 182
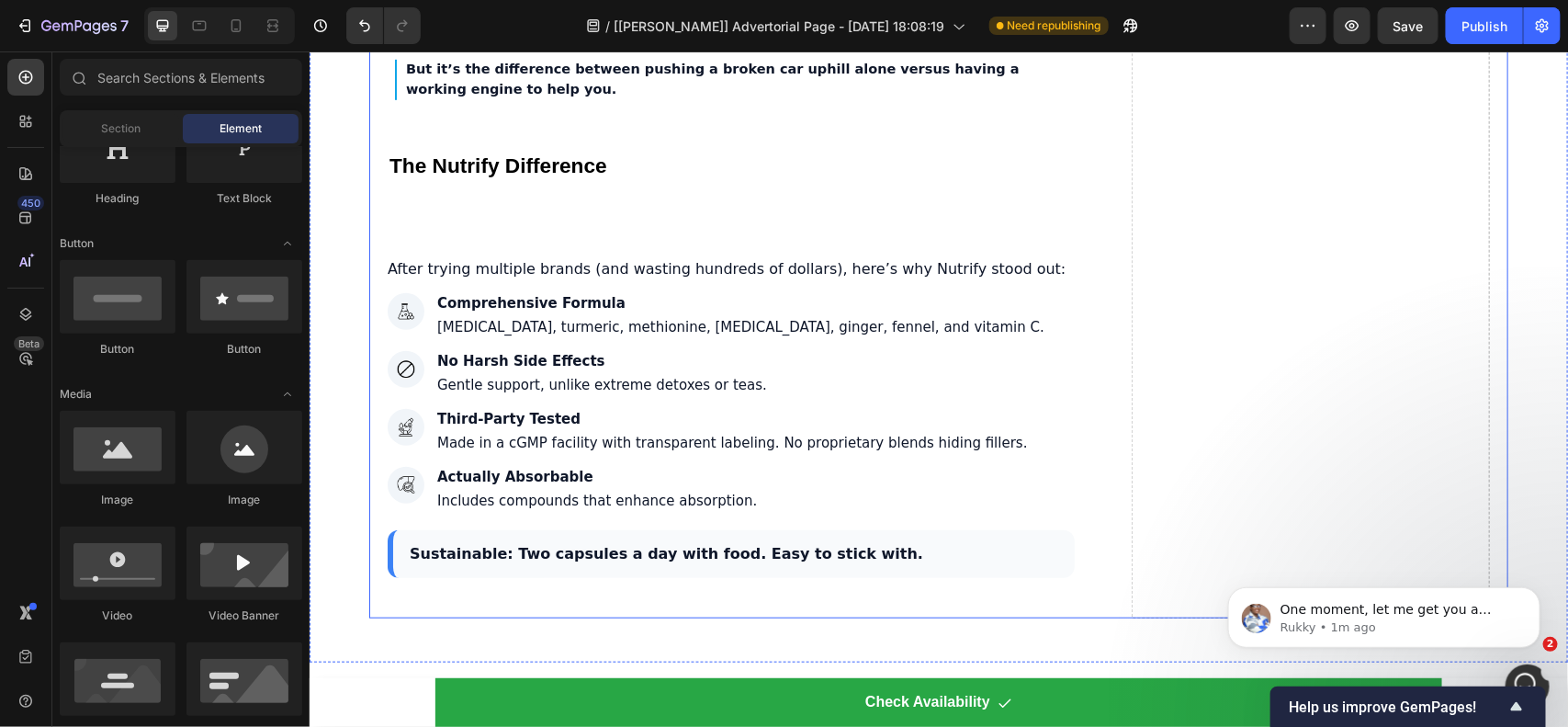
scroll to position [6739, 0]
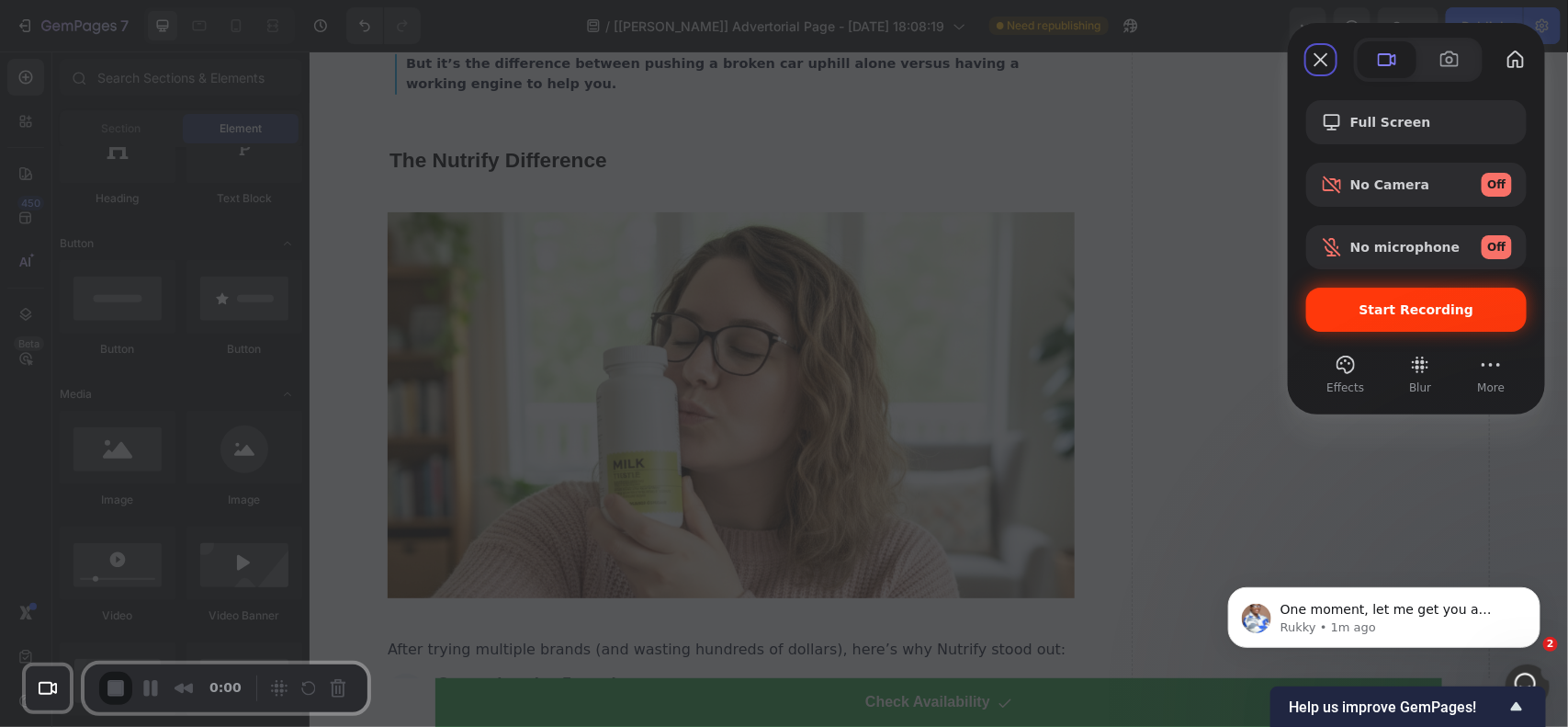
click at [1420, 312] on span "Start Recording" at bounding box center [1417, 309] width 115 height 14
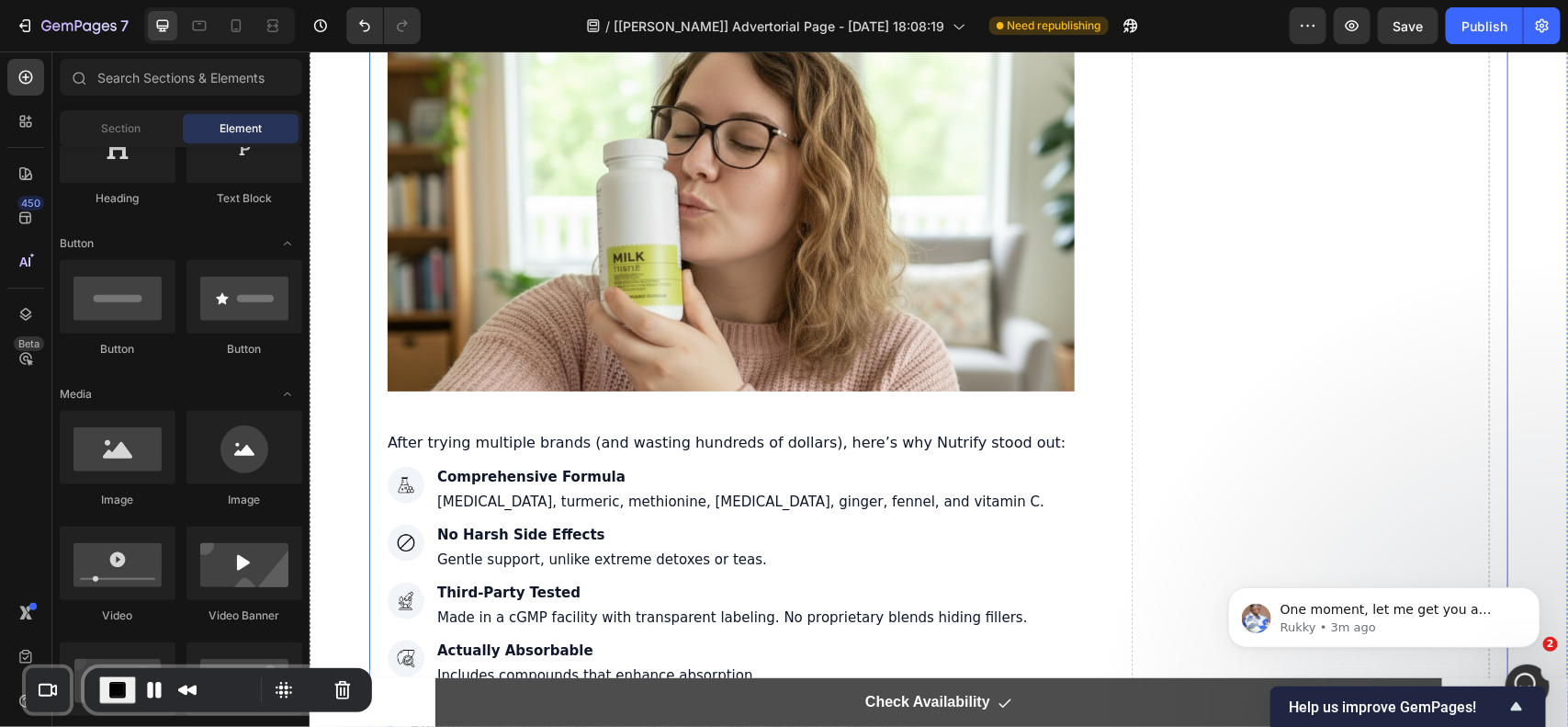
scroll to position [6968, 0]
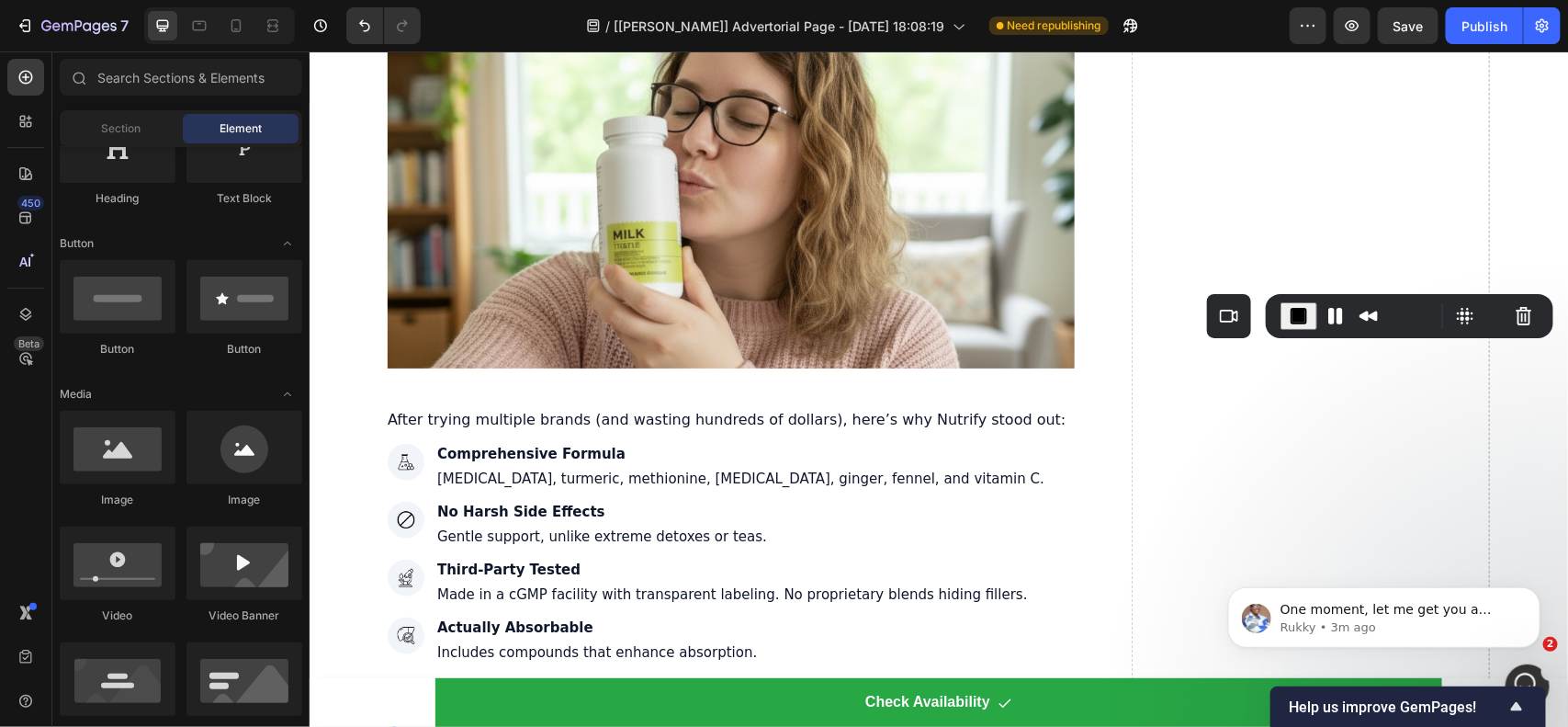
drag, startPoint x: 208, startPoint y: 705, endPoint x: 963, endPoint y: 353, distance: 833.0
click at [1390, 331] on div "0:06" at bounding box center [1410, 316] width 287 height 44
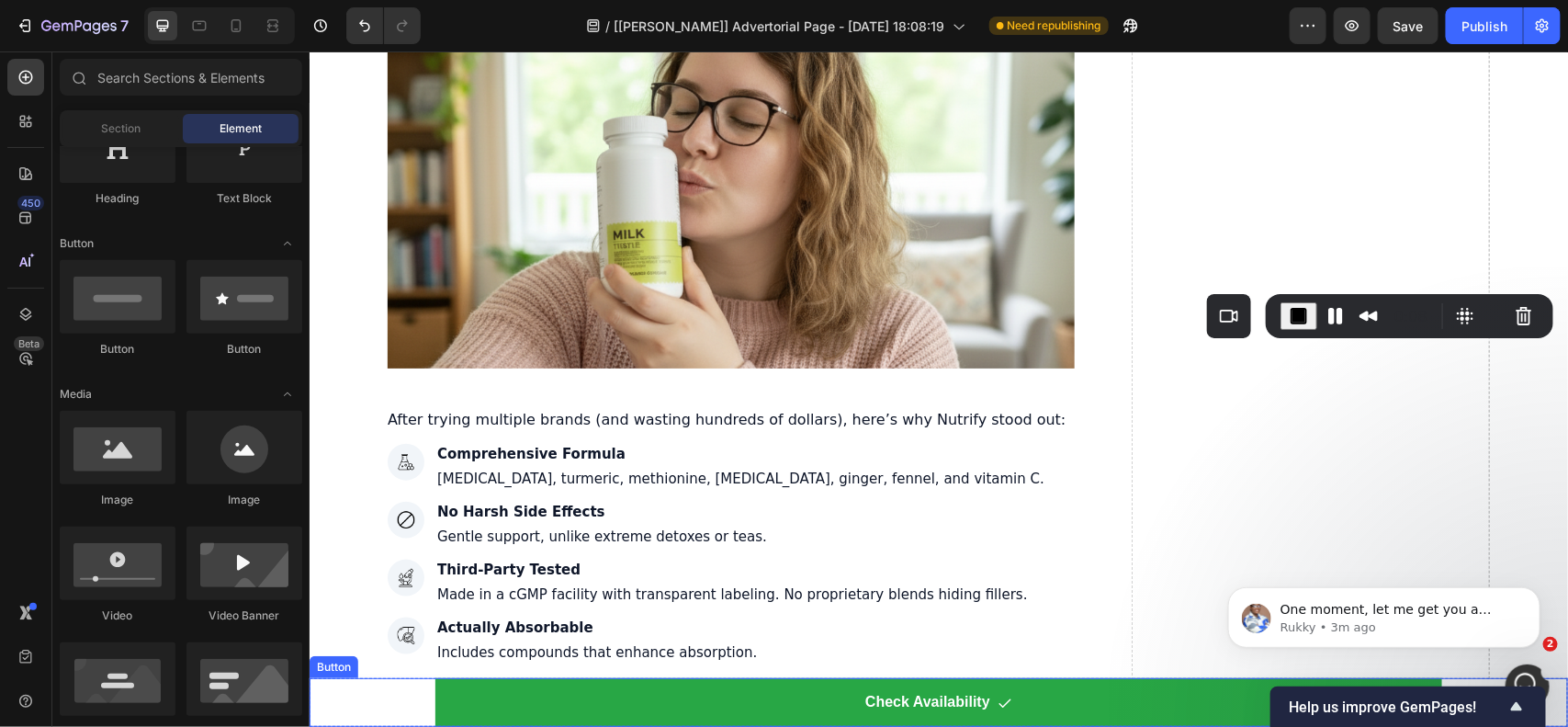
click at [338, 671] on div "Button" at bounding box center [333, 665] width 48 height 22
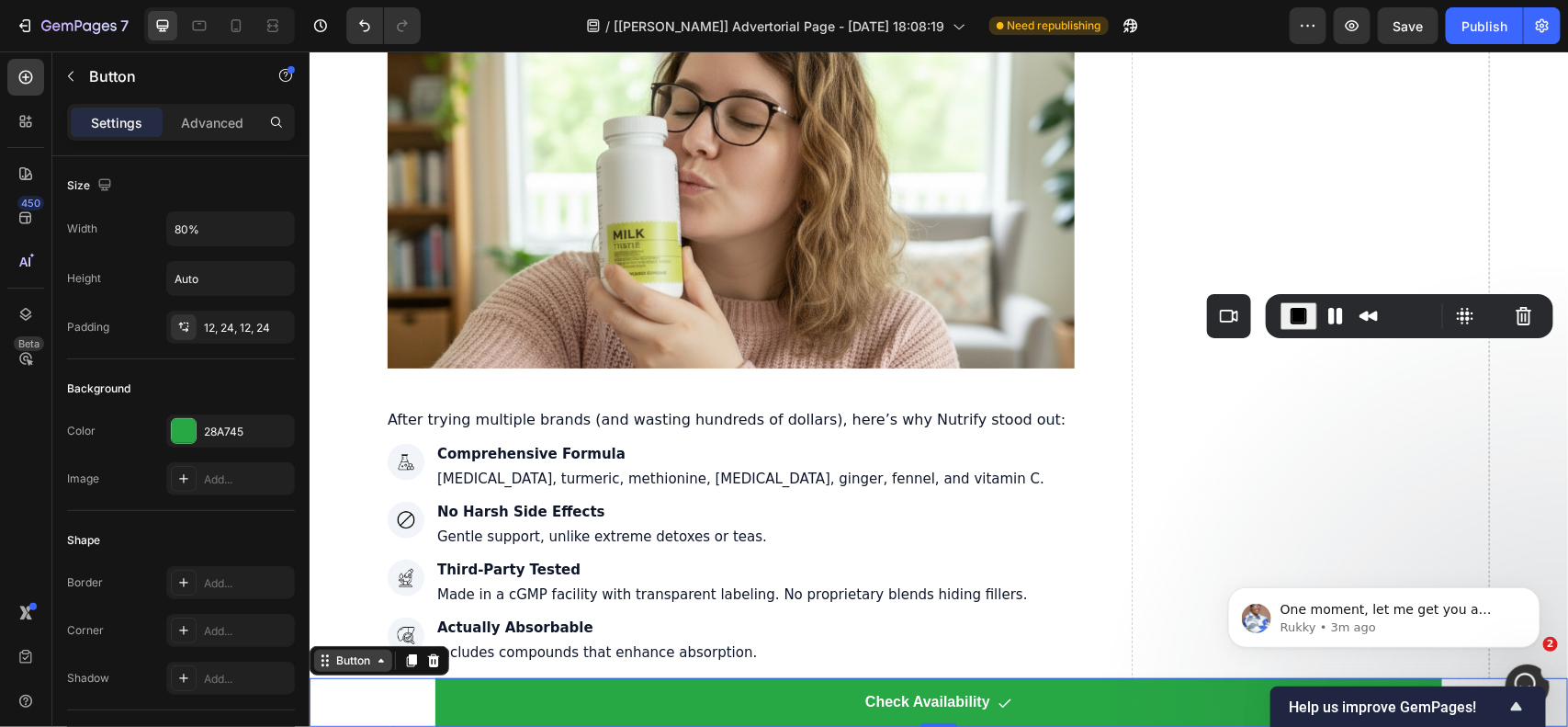
click at [338, 662] on div "Button" at bounding box center [352, 659] width 41 height 16
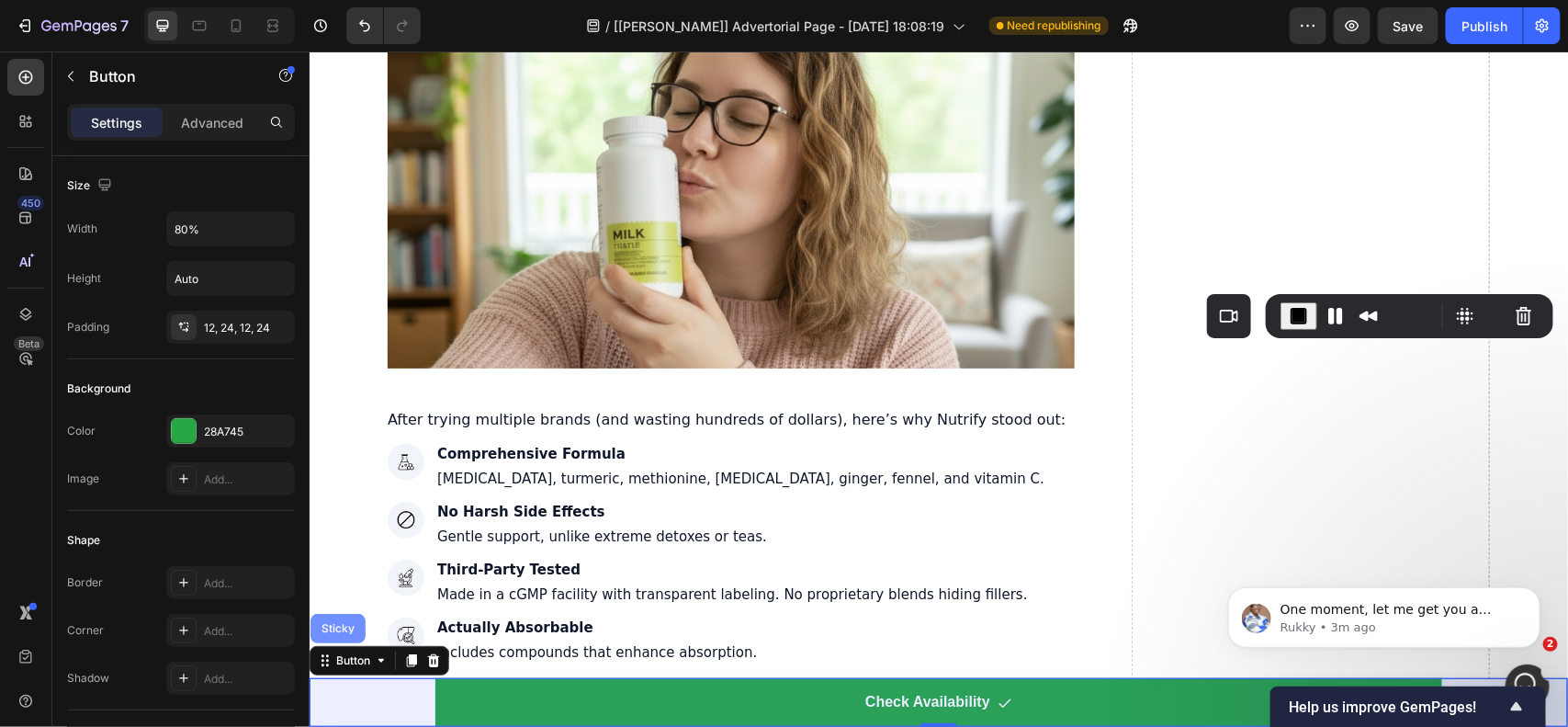
click at [339, 624] on div "Sticky" at bounding box center [338, 627] width 41 height 11
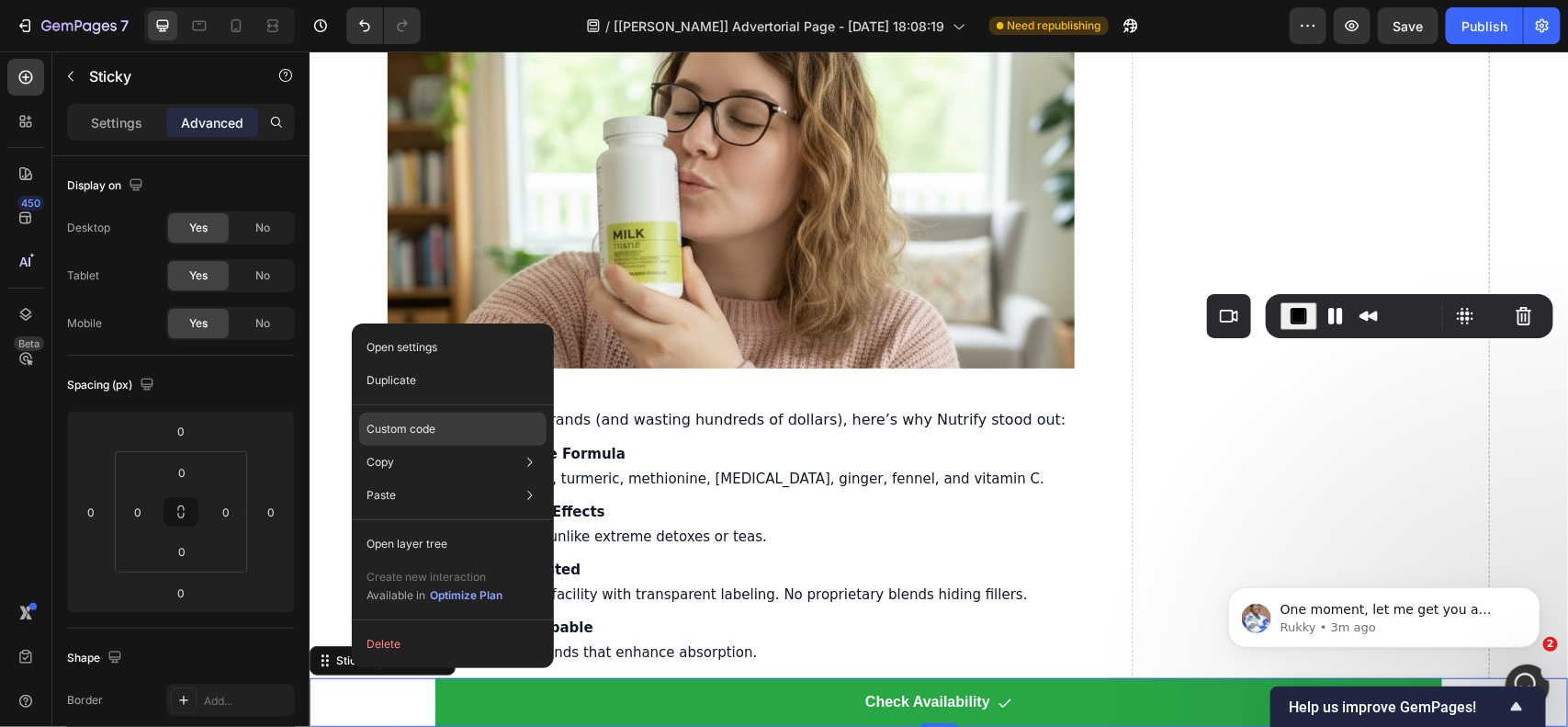
click at [430, 424] on p "Custom code" at bounding box center [400, 428] width 68 height 16
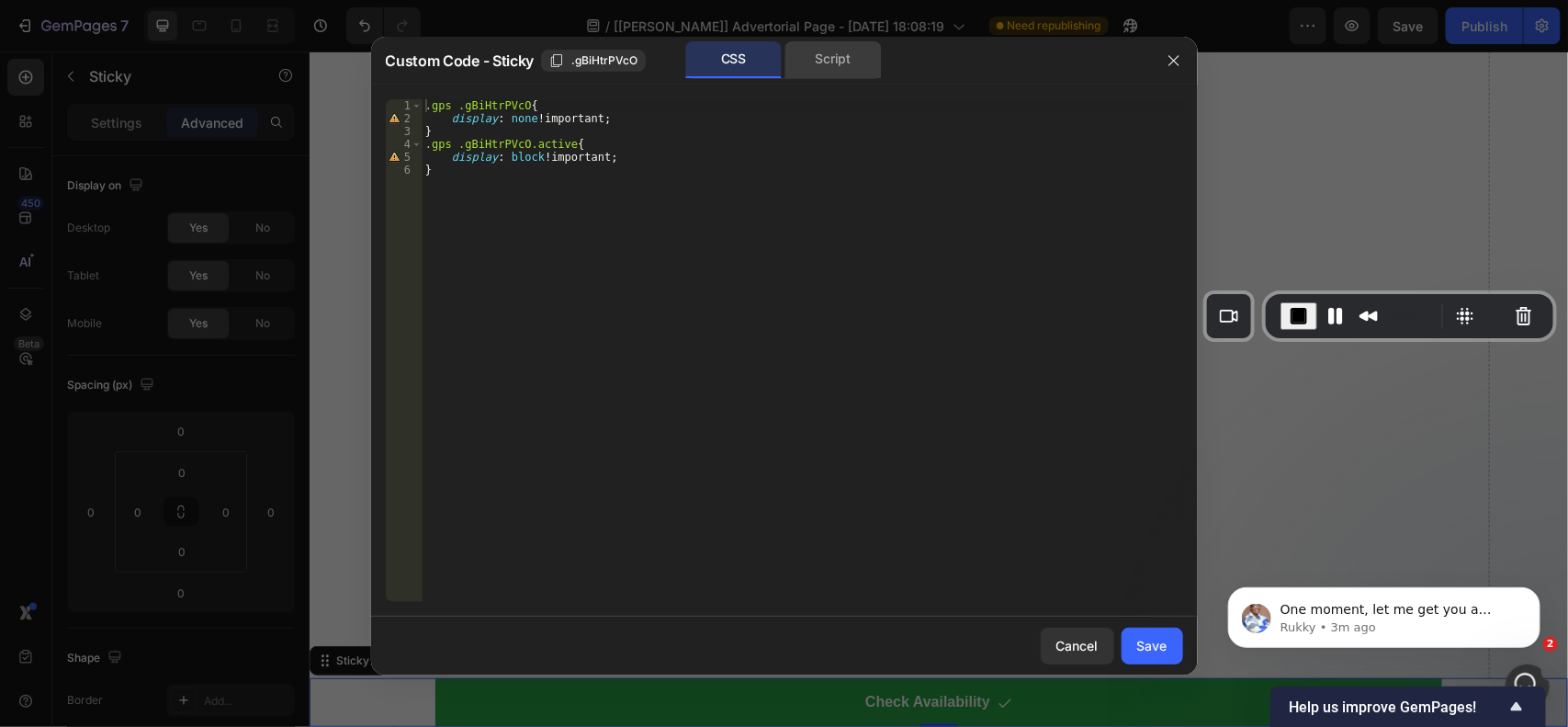
click at [818, 52] on div "Script" at bounding box center [834, 60] width 96 height 37
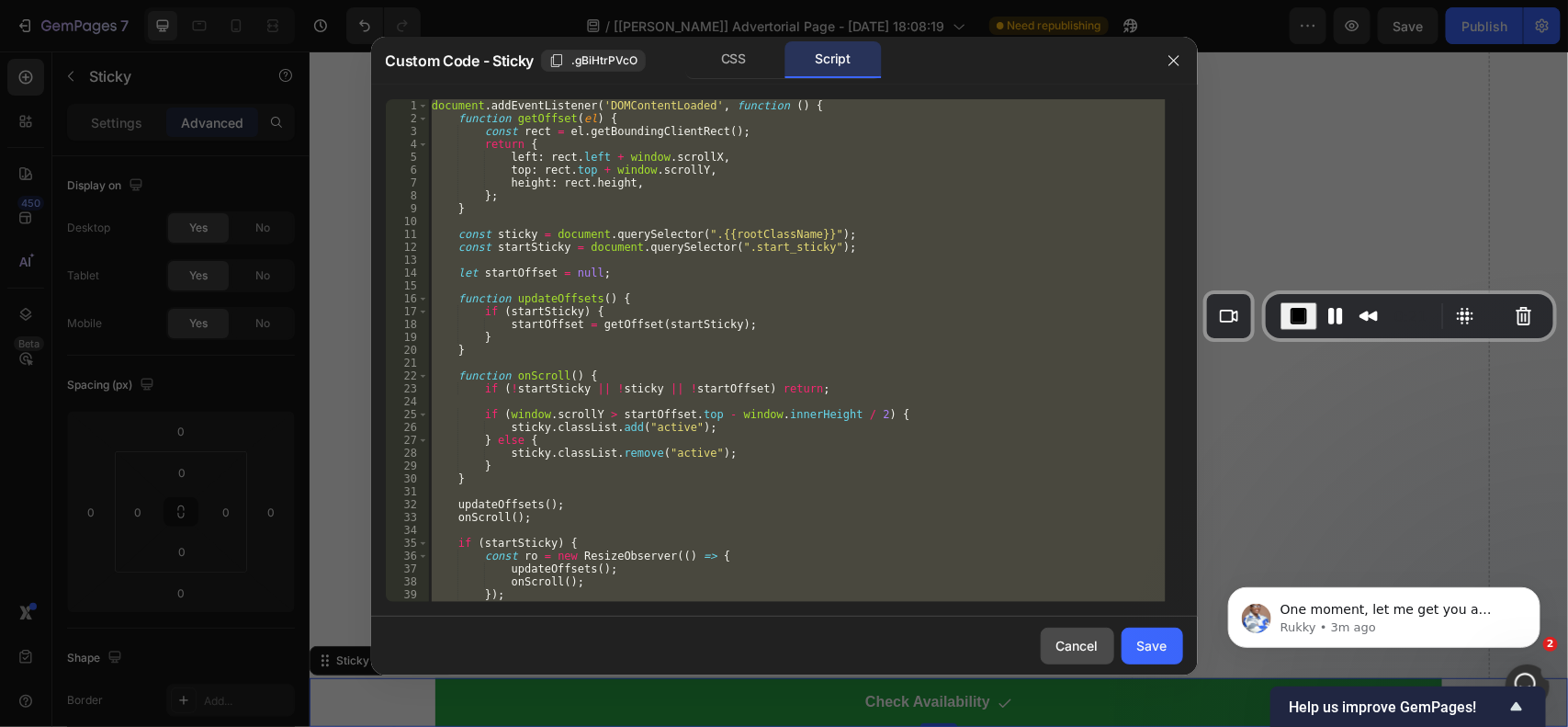
click at [1058, 639] on div "Cancel" at bounding box center [1078, 645] width 42 height 19
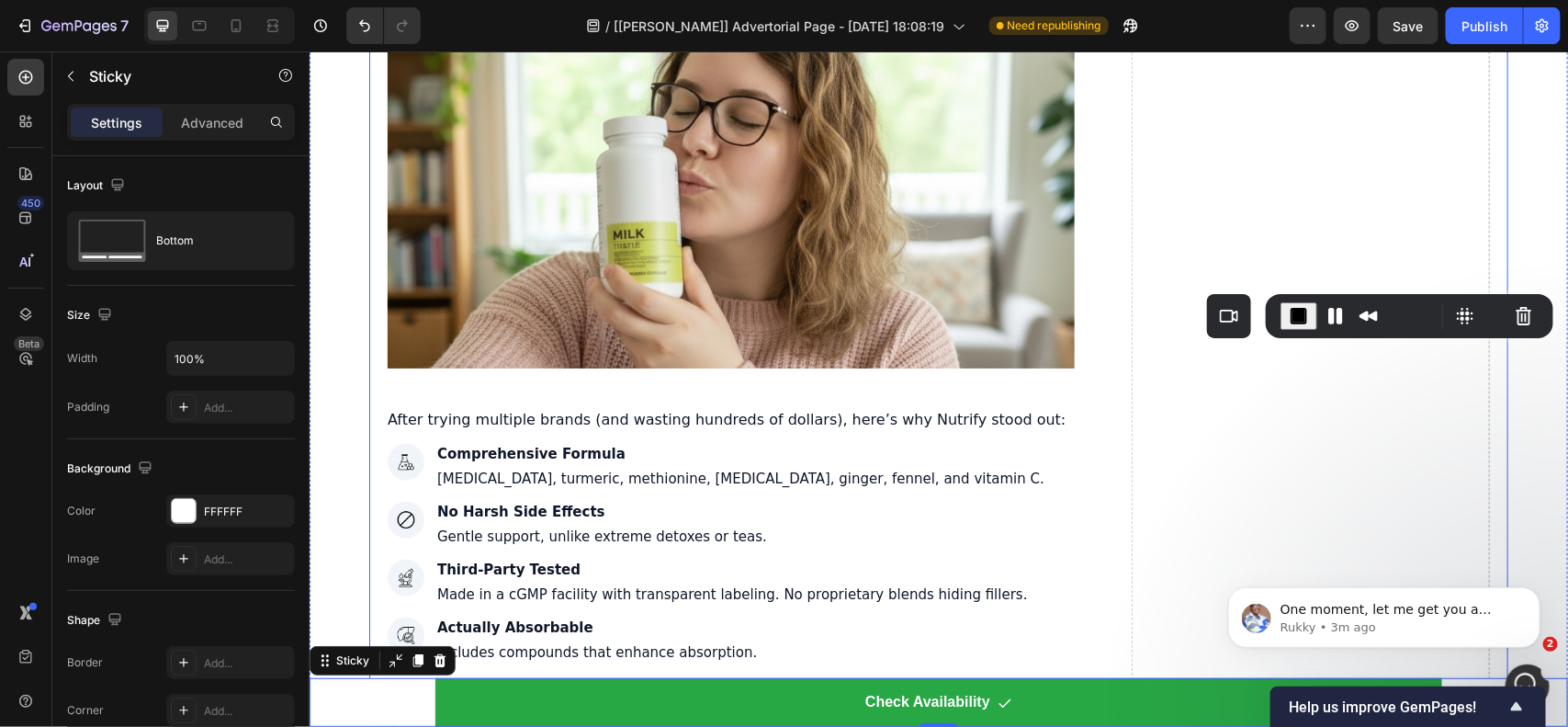
click at [1282, 304] on button "End Recording" at bounding box center [1299, 315] width 37 height 28
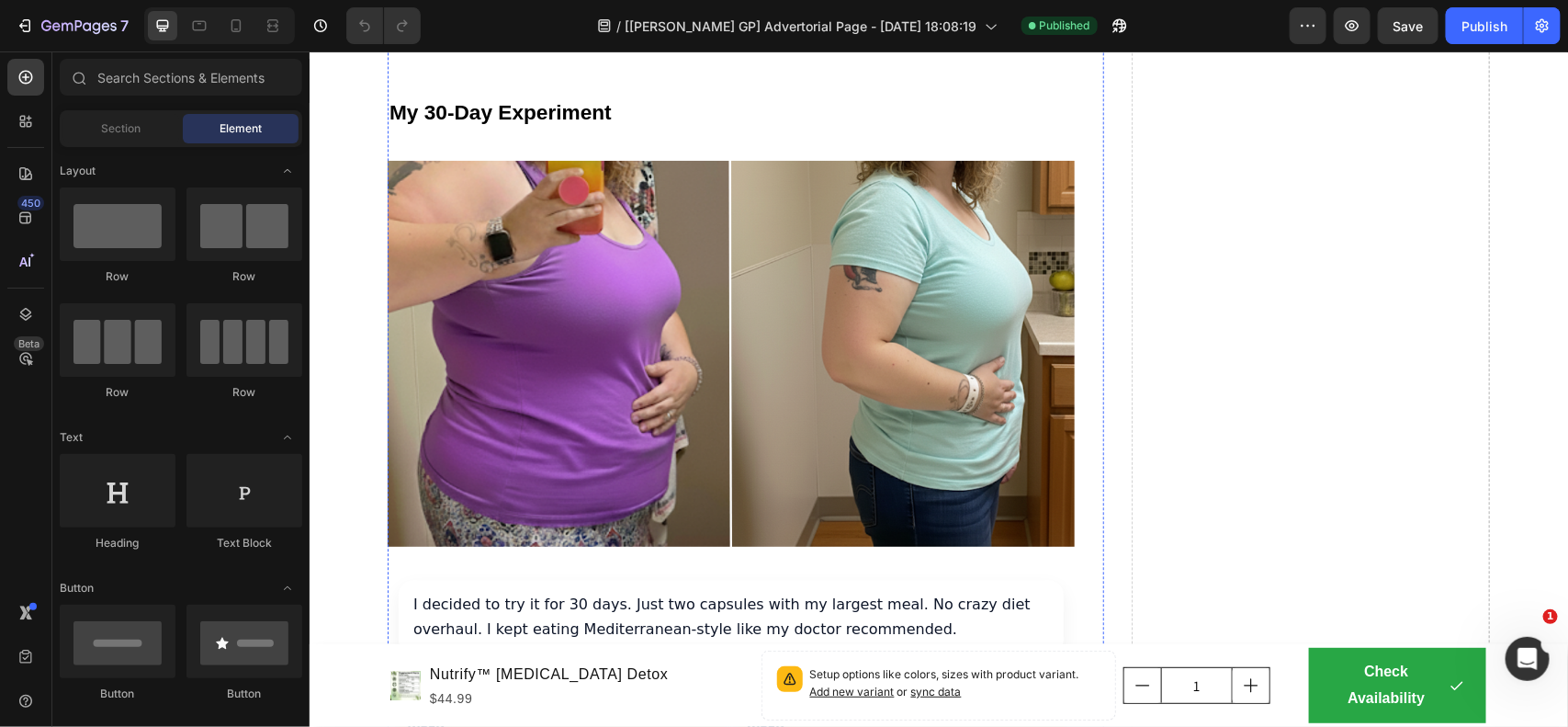
scroll to position [4938, 0]
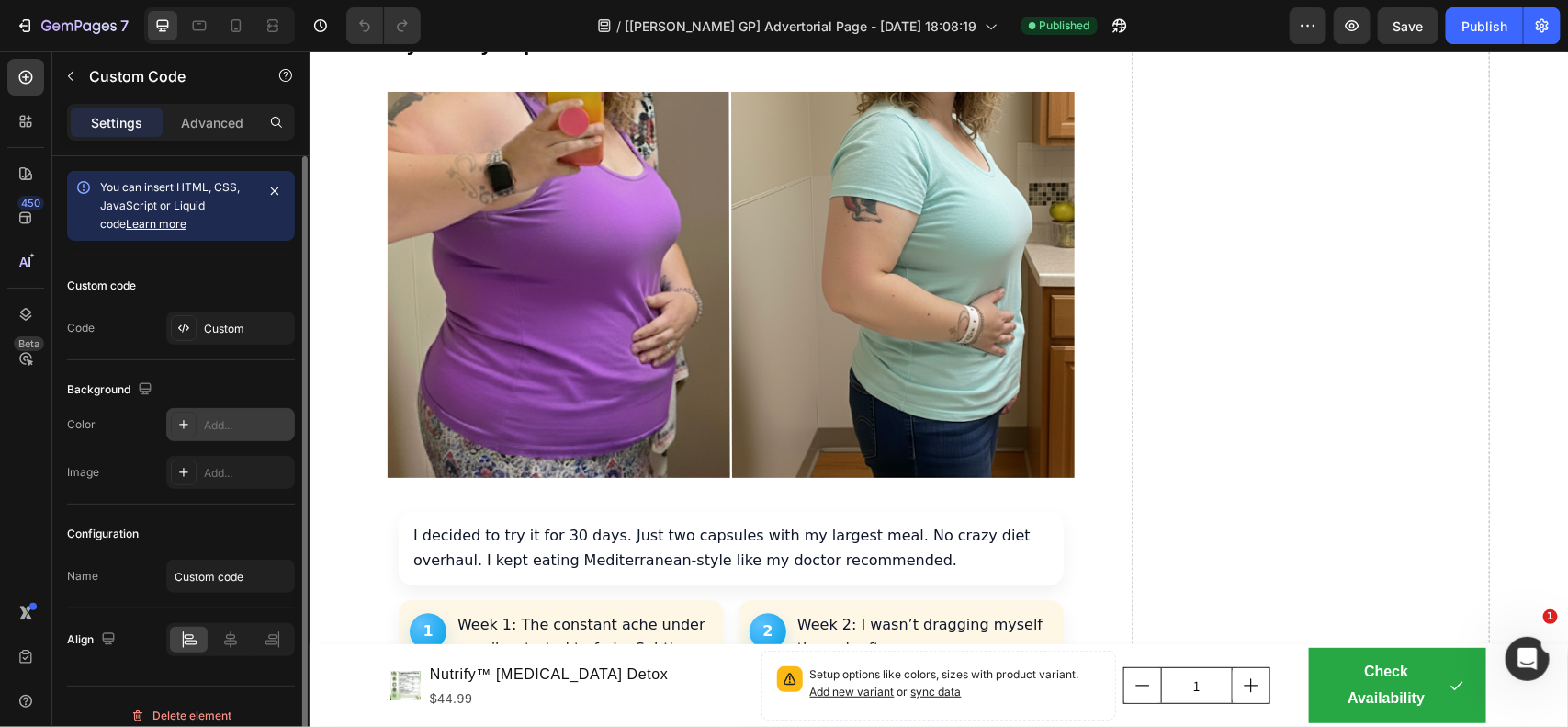
scroll to position [18, 0]
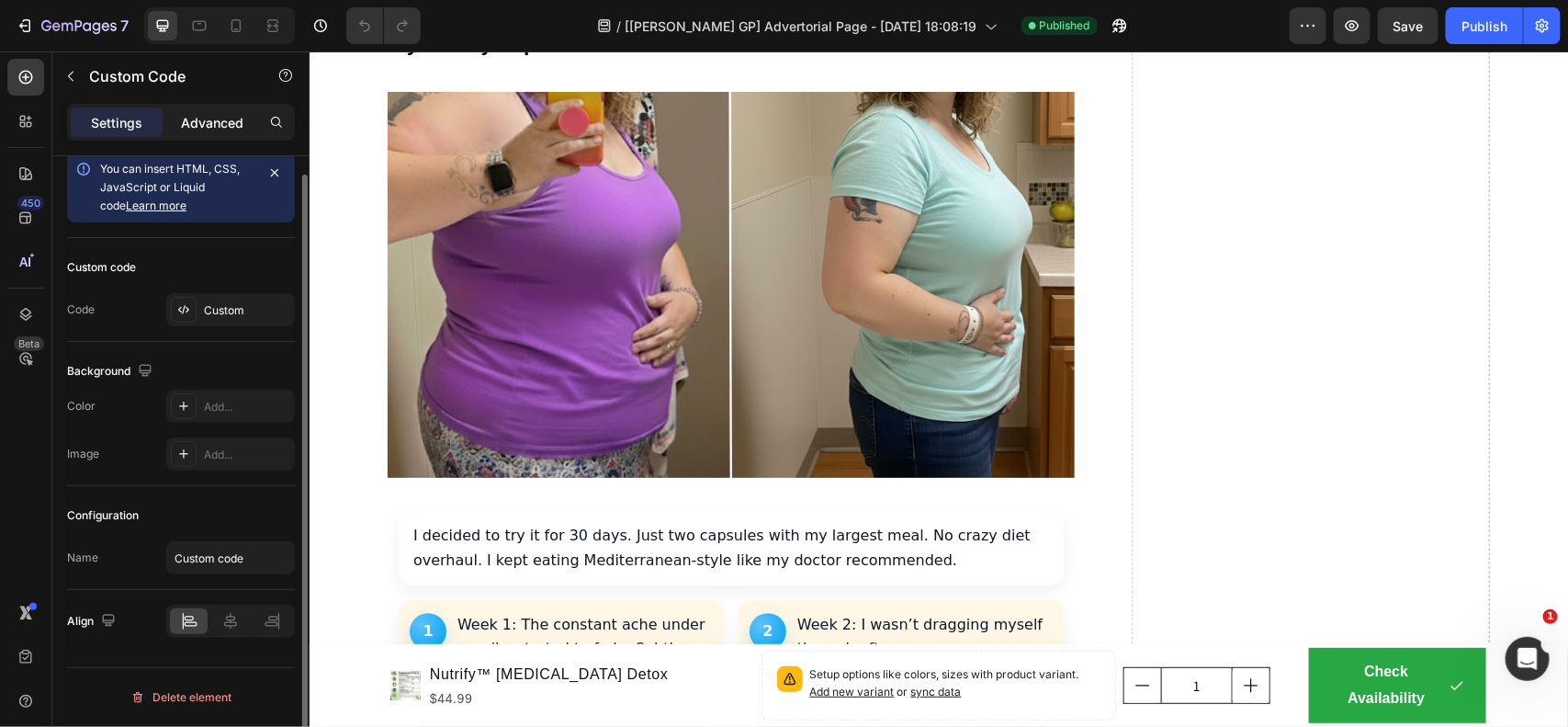
click at [203, 126] on p "Advanced" at bounding box center [212, 122] width 63 height 19
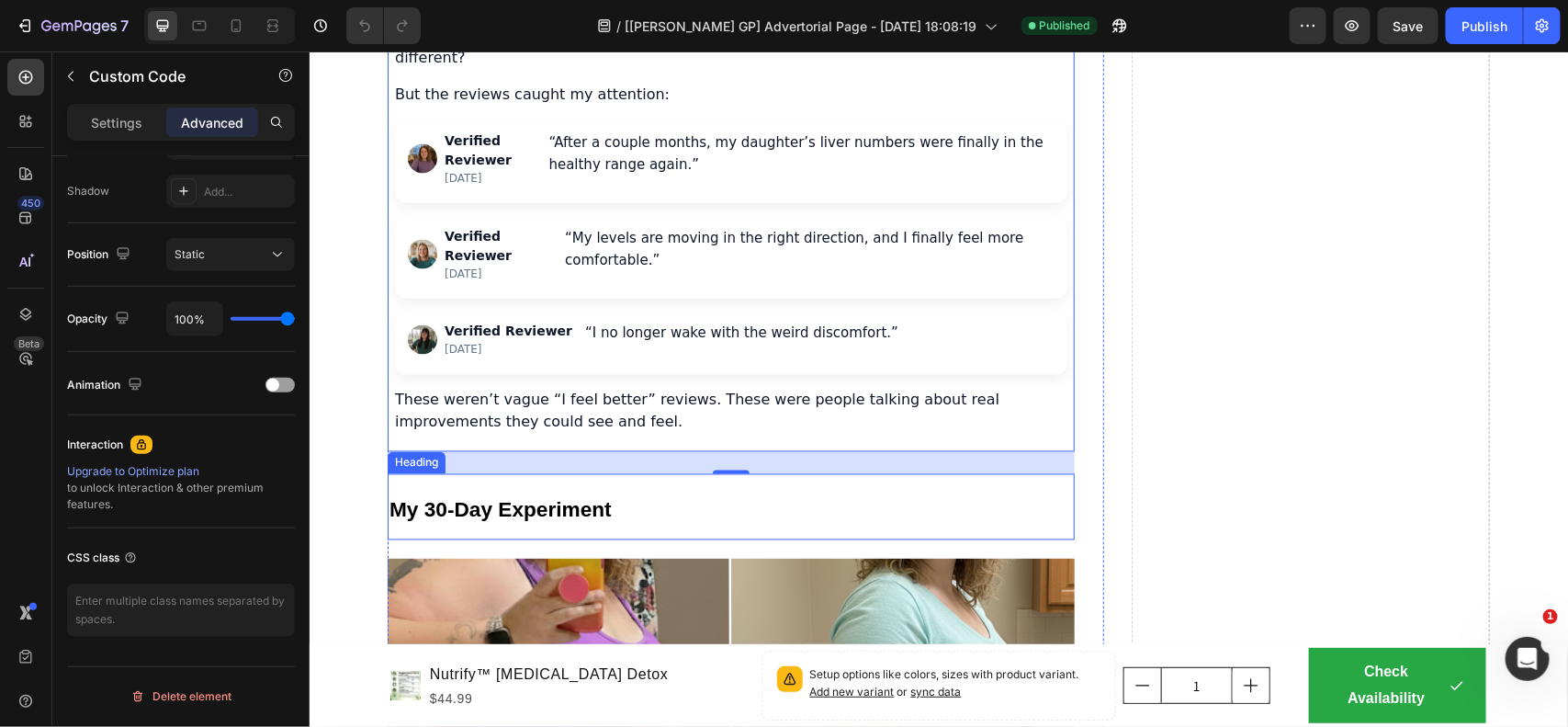
scroll to position [4248, 0]
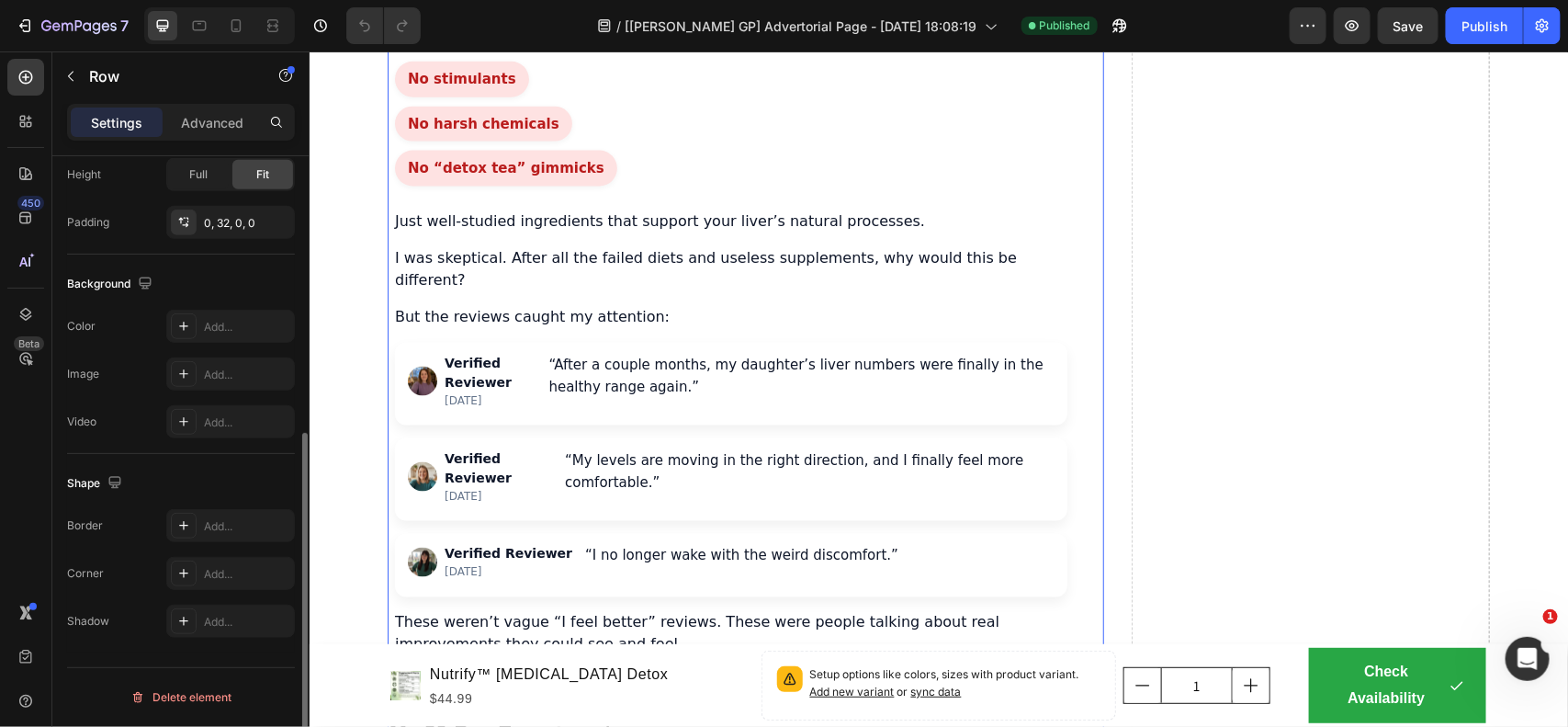
scroll to position [0, 0]
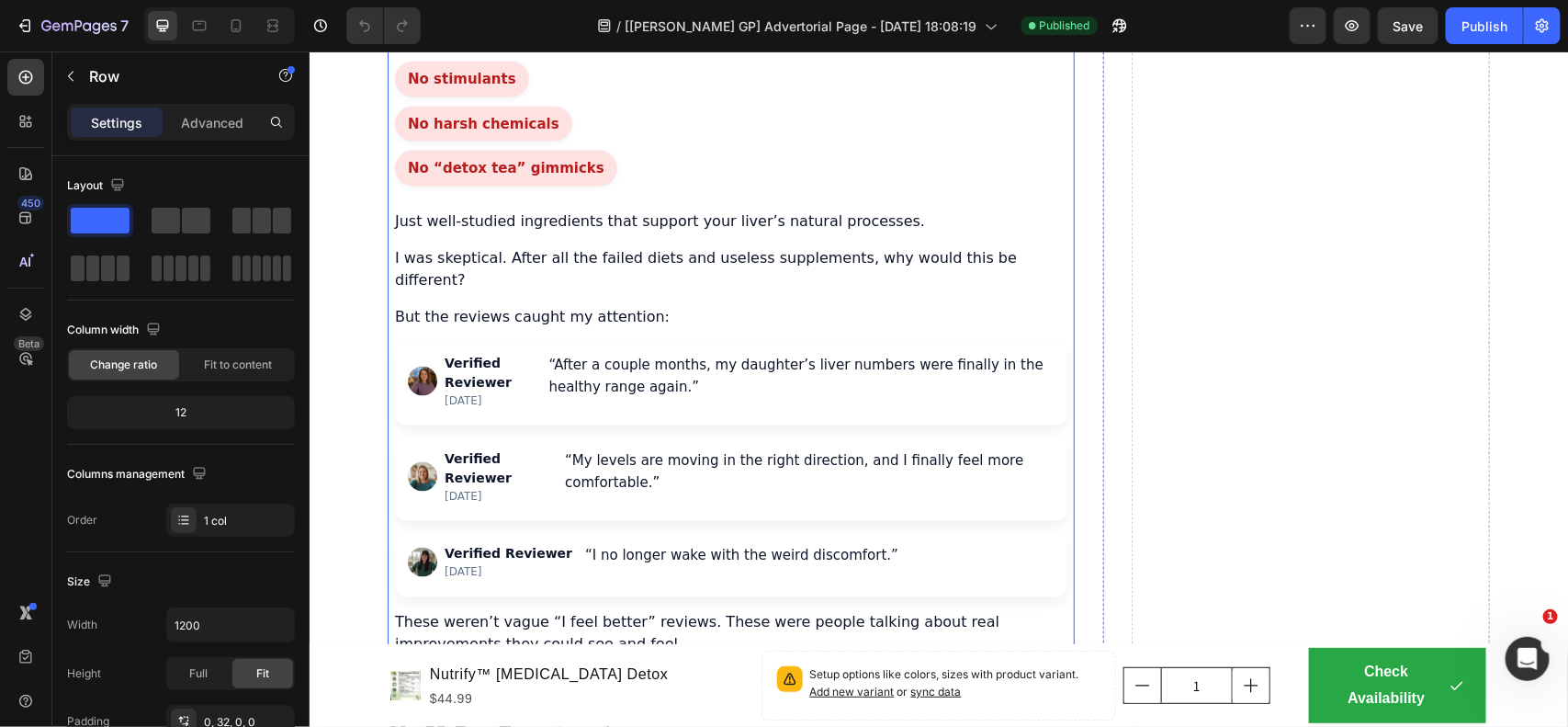
click at [448, 322] on div "Three months into my research, I discovered a formulation that combined all the…" at bounding box center [730, 323] width 688 height 699
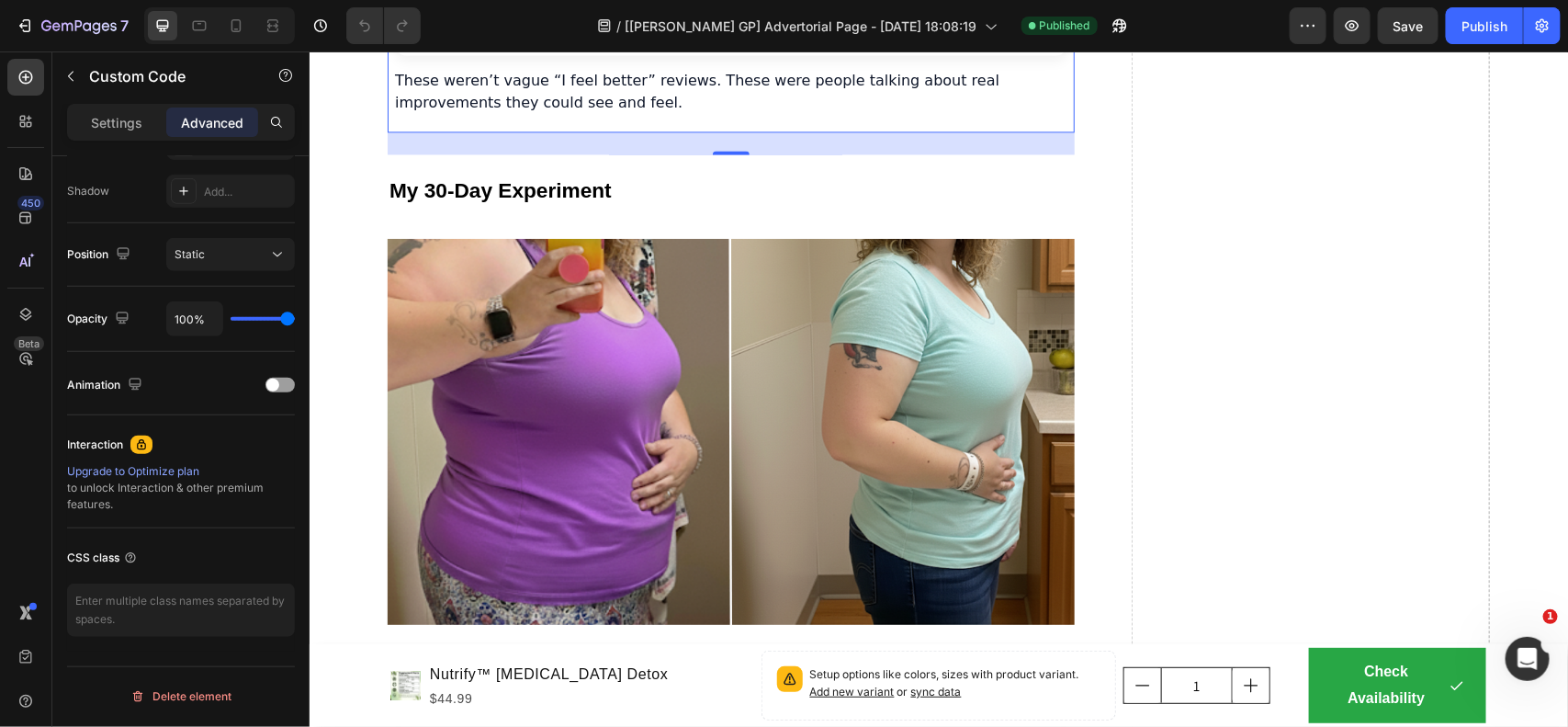
scroll to position [5167, 0]
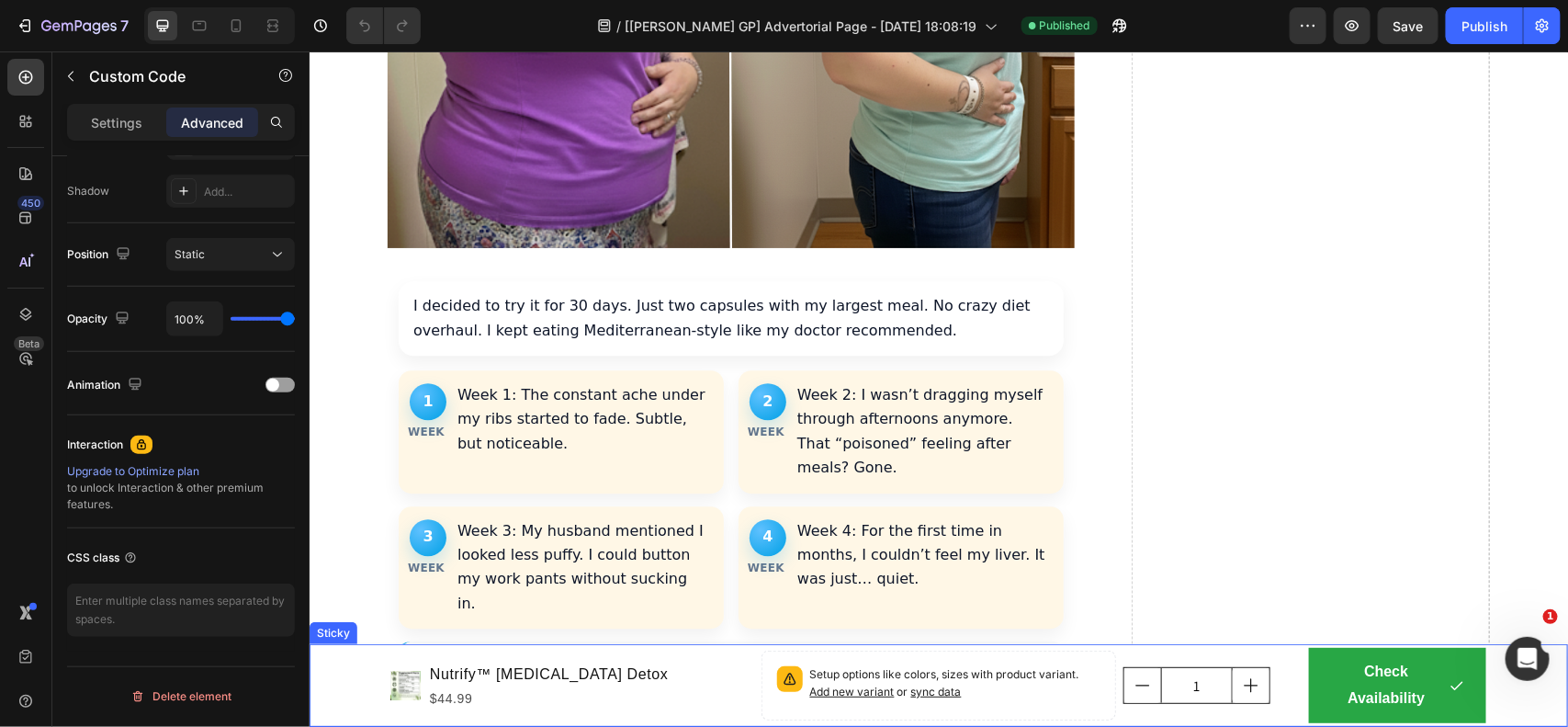
click at [338, 658] on div "Product Images Nutrify™ Milk Thistle Detox Product Title $44.99 Product Price P…" at bounding box center [937, 685] width 1258 height 83
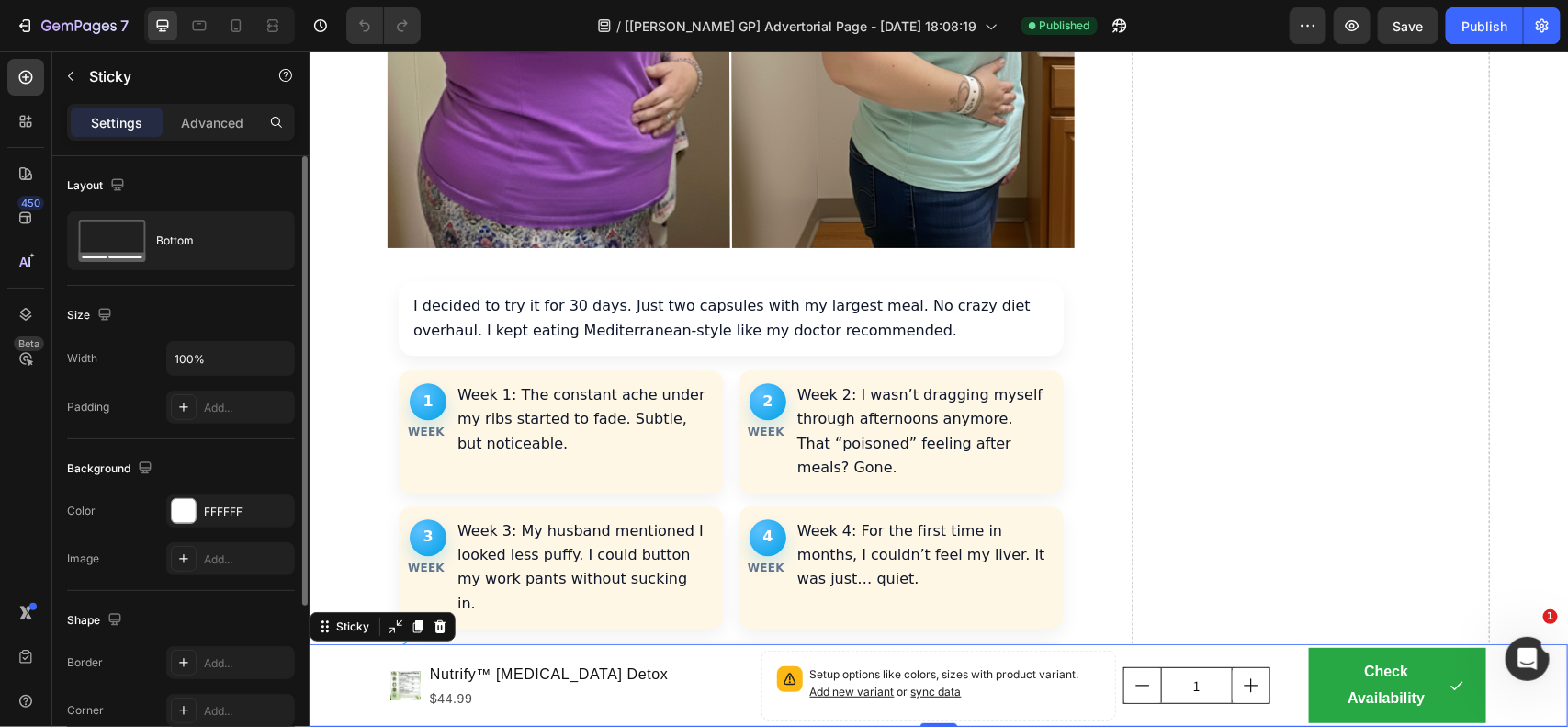
scroll to position [241, 0]
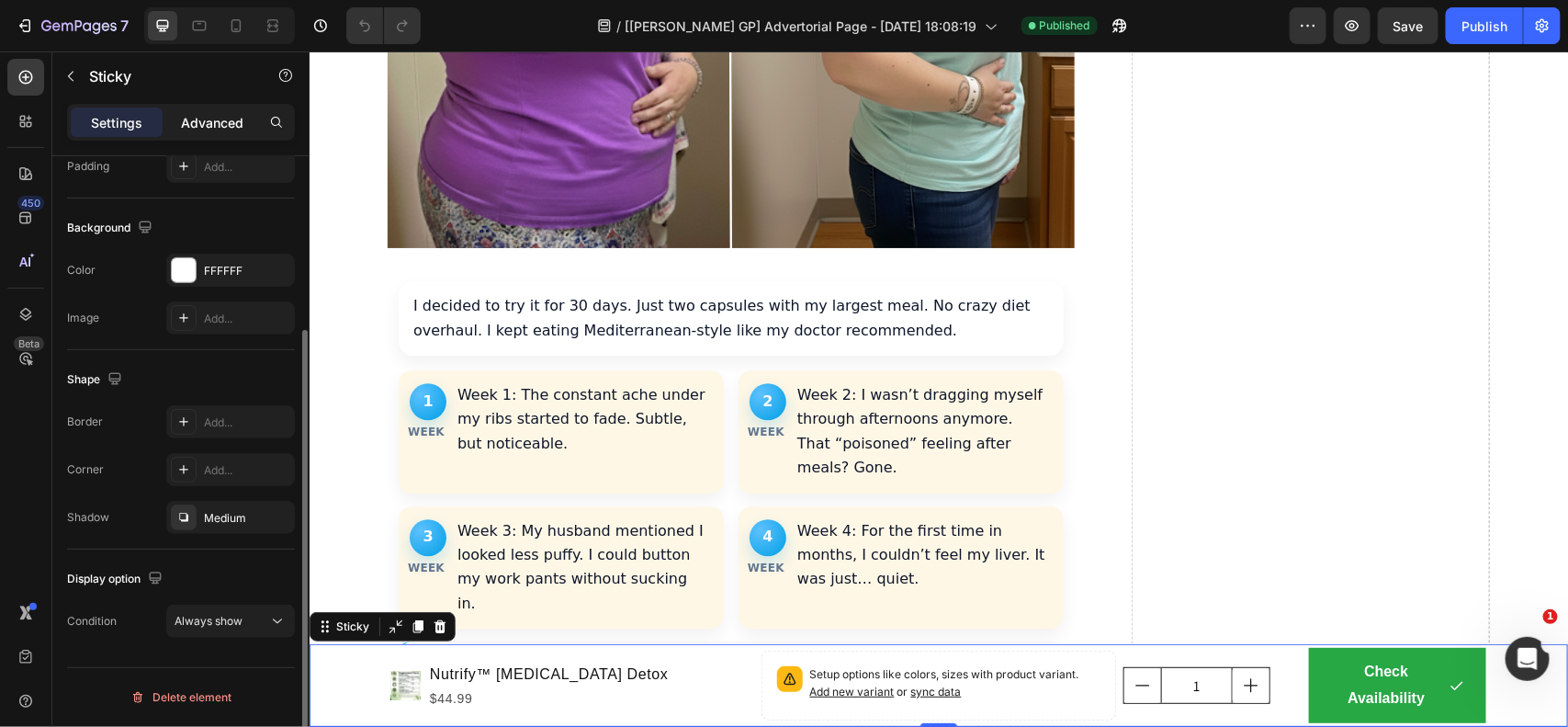
click at [207, 128] on p "Advanced" at bounding box center [212, 122] width 63 height 19
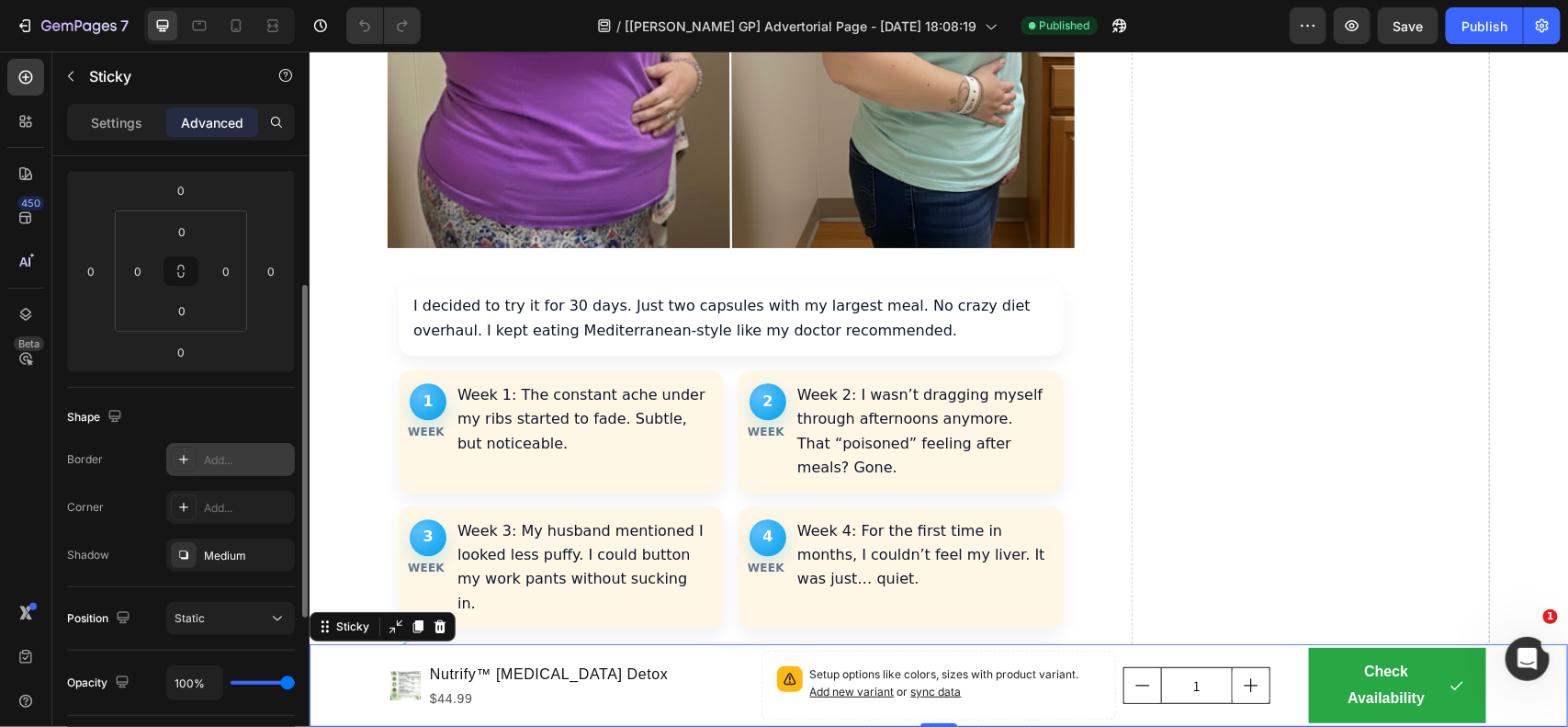
scroll to position [540, 0]
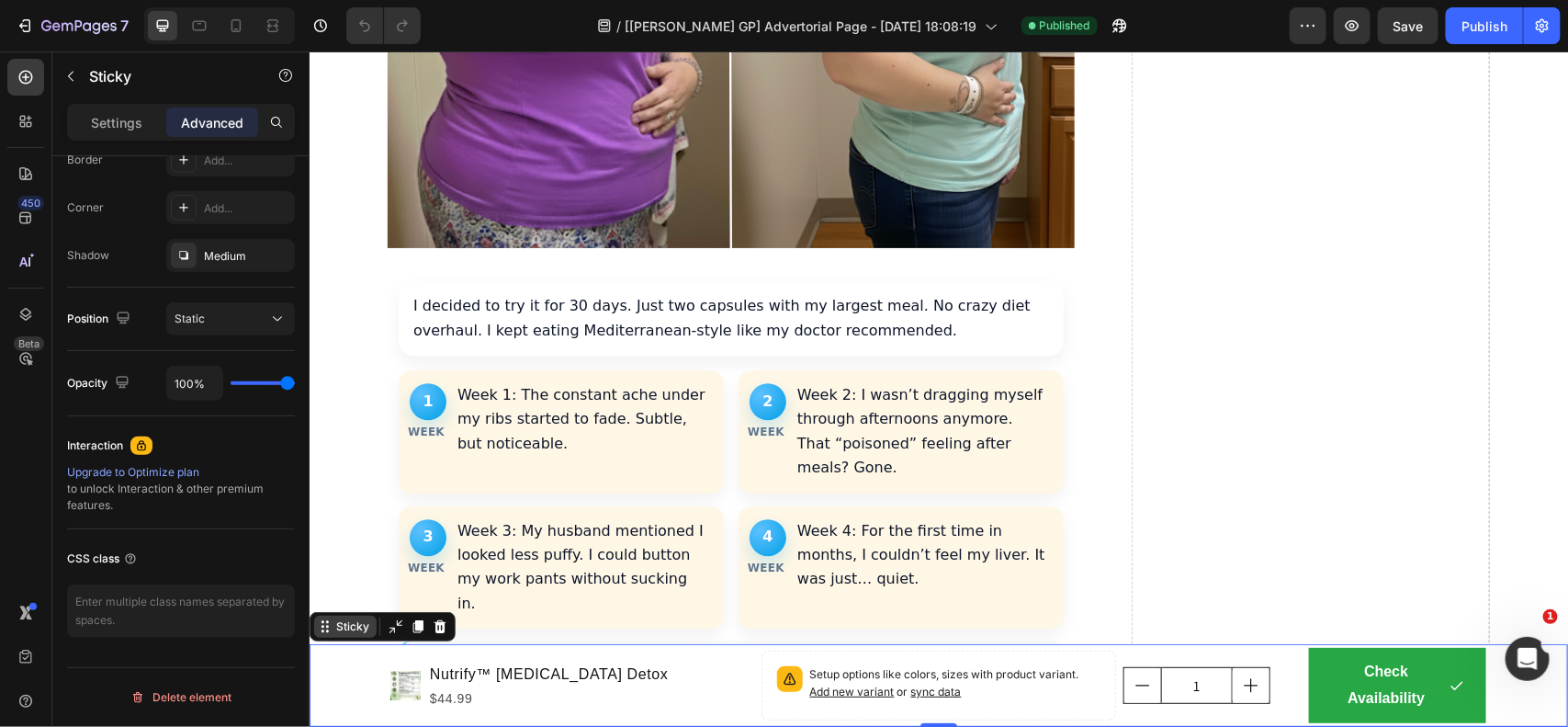
click at [351, 629] on div "Sticky" at bounding box center [352, 625] width 41 height 16
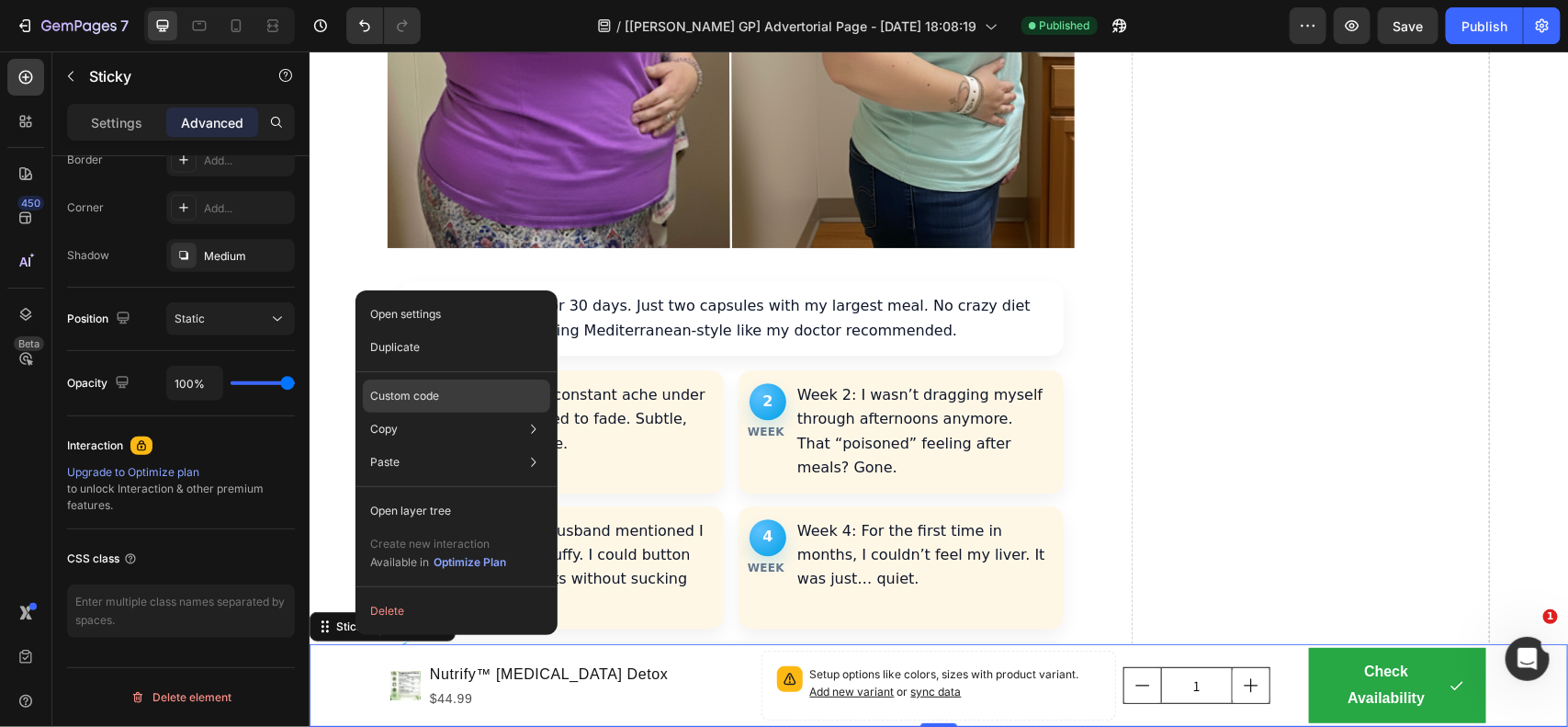
click at [434, 392] on p "Custom code" at bounding box center [404, 395] width 68 height 16
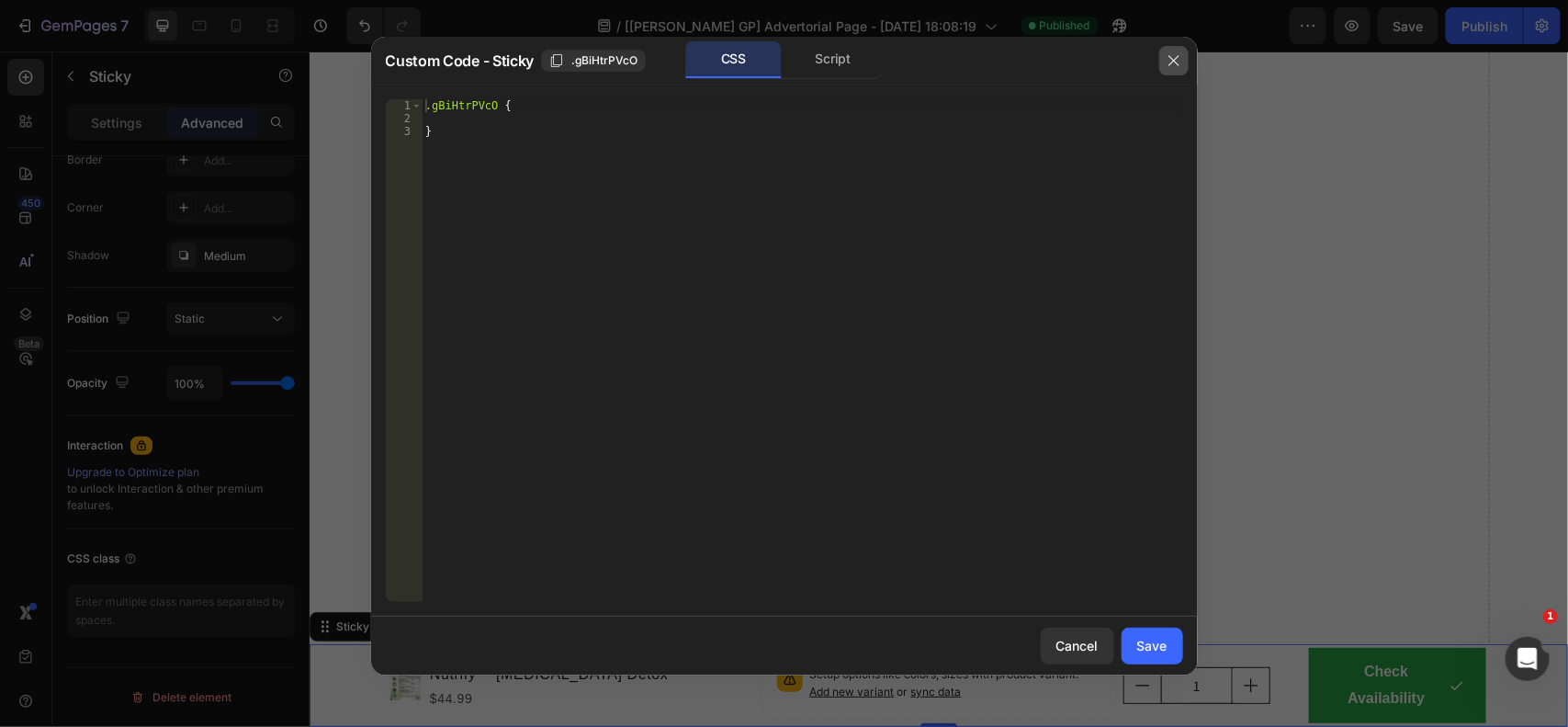
click at [1183, 53] on button "button" at bounding box center [1174, 61] width 29 height 29
